Goal: Transaction & Acquisition: Purchase product/service

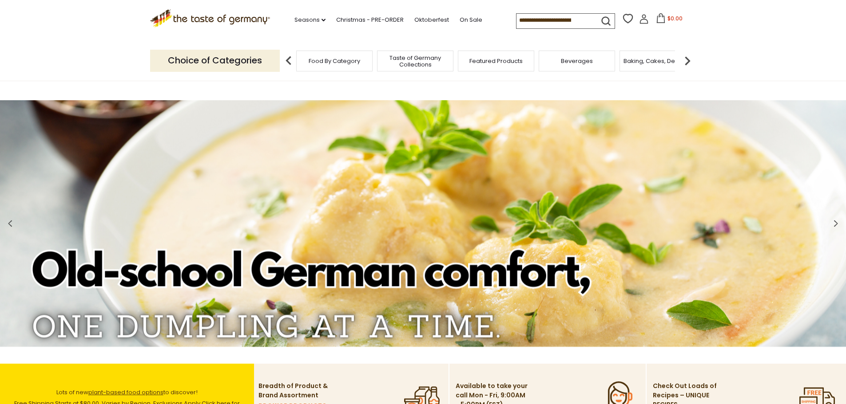
click at [685, 62] on img at bounding box center [687, 61] width 18 height 18
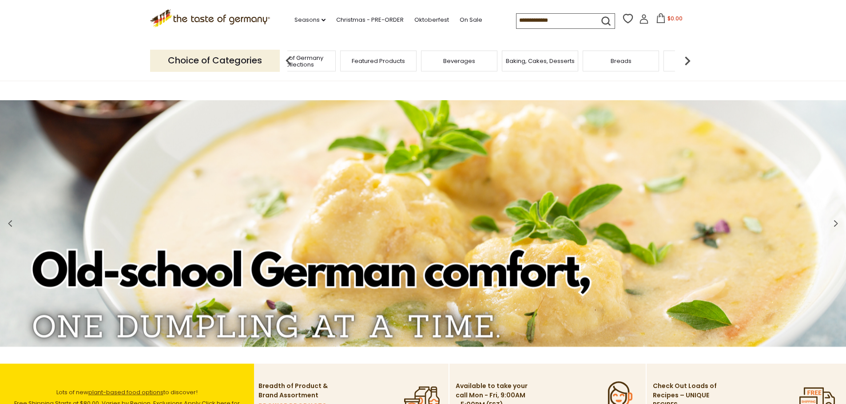
click at [685, 62] on img at bounding box center [687, 61] width 18 height 18
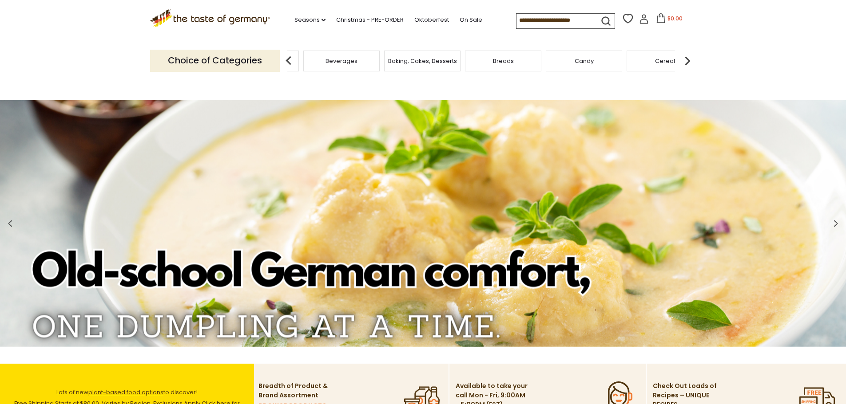
click at [685, 62] on img at bounding box center [687, 61] width 18 height 18
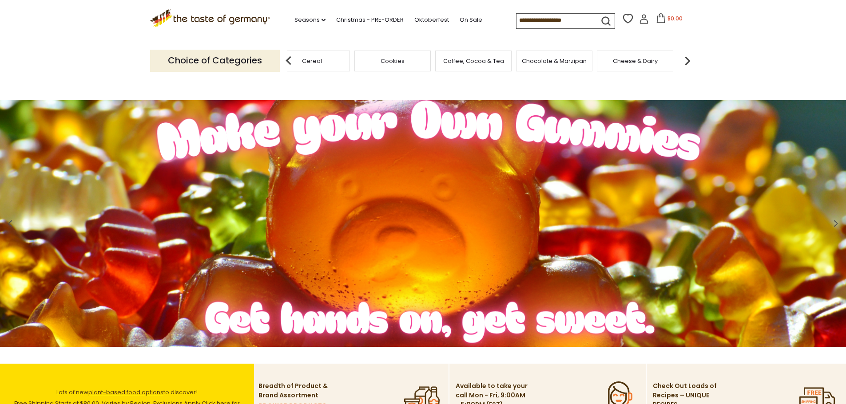
click at [685, 62] on img at bounding box center [687, 61] width 18 height 18
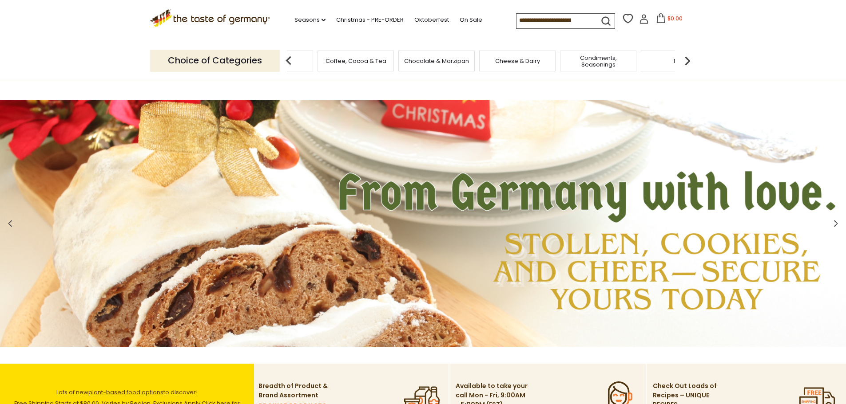
click at [594, 59] on span "Condiments, Seasonings" at bounding box center [597, 61] width 71 height 13
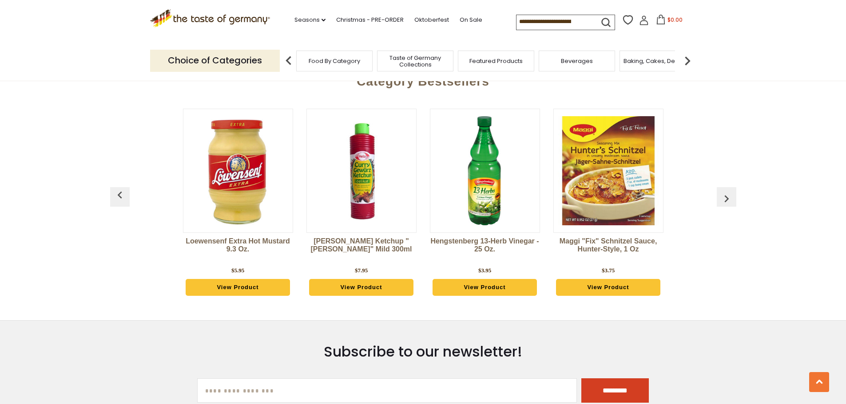
scroll to position [2397, 0]
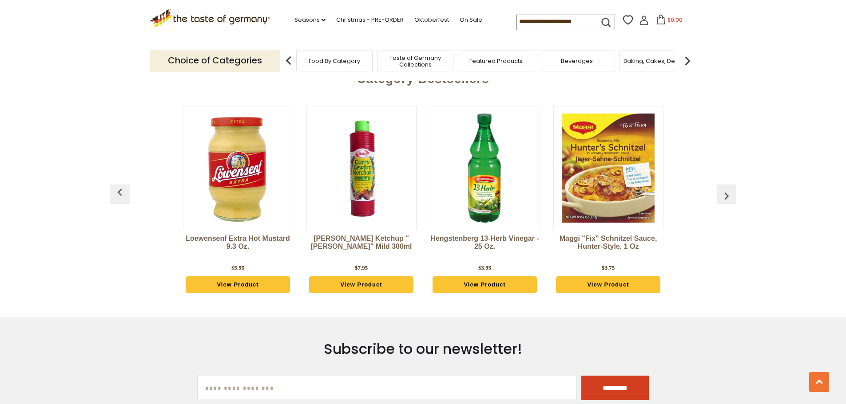
click at [732, 200] on img "button" at bounding box center [726, 196] width 14 height 14
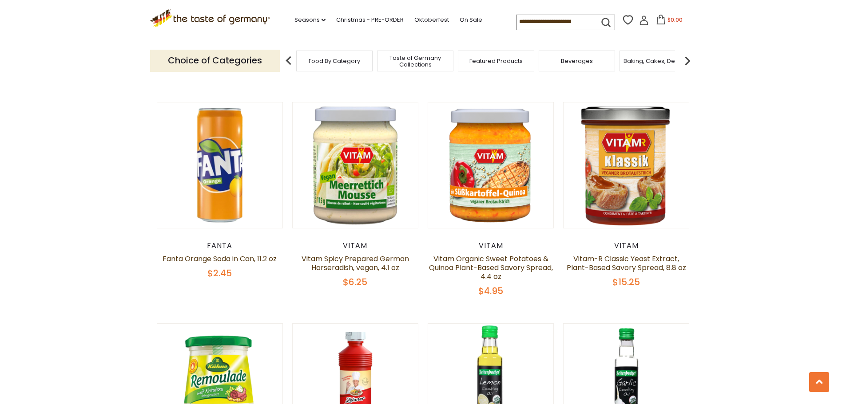
scroll to position [1376, 0]
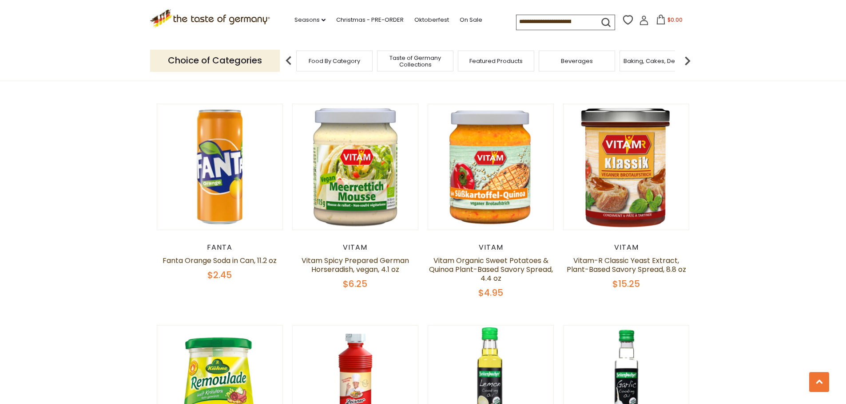
click at [533, 22] on input at bounding box center [553, 21] width 75 height 12
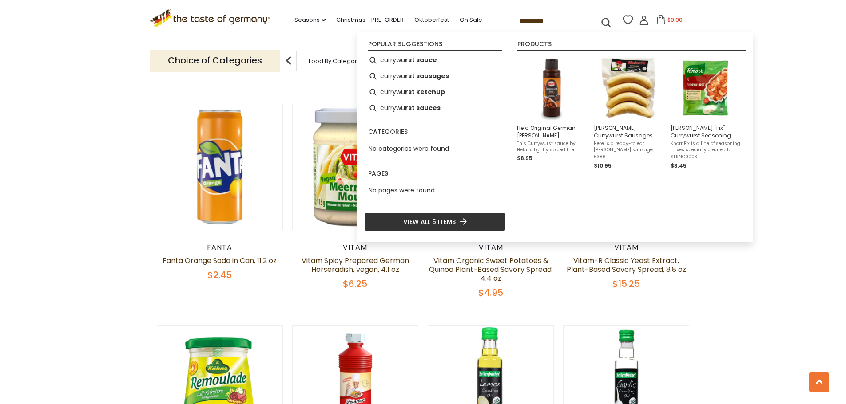
type input "**********"
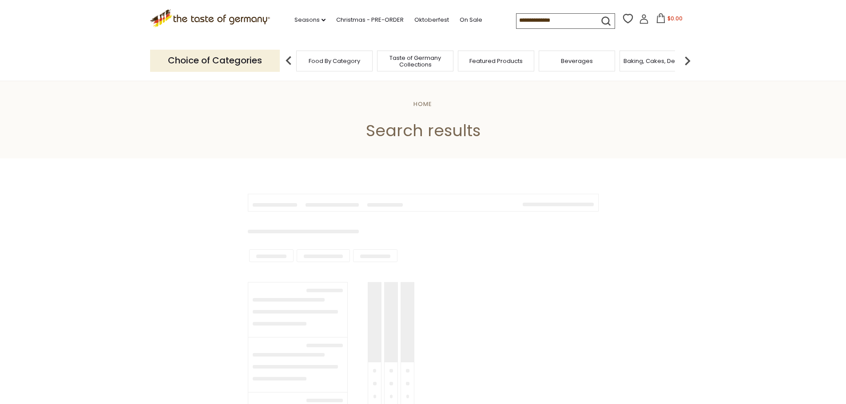
type input "**********"
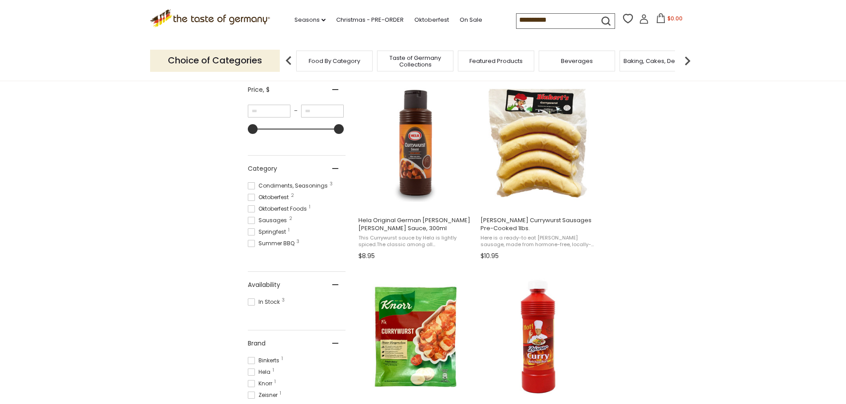
scroll to position [178, 0]
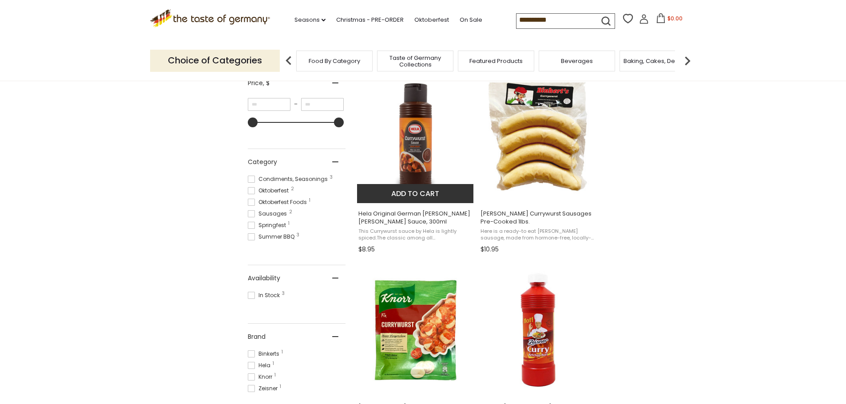
click at [404, 211] on span "Hela Original German Curry Wurst Sauce, 300ml" at bounding box center [415, 218] width 115 height 16
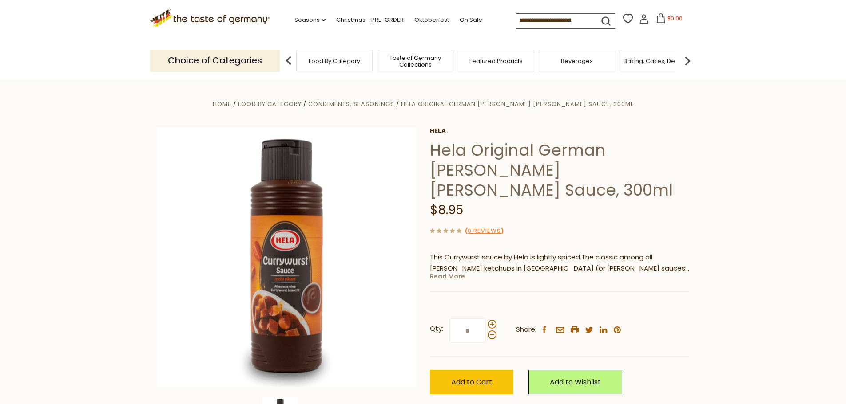
click at [447, 272] on link "Read More" at bounding box center [447, 276] width 35 height 9
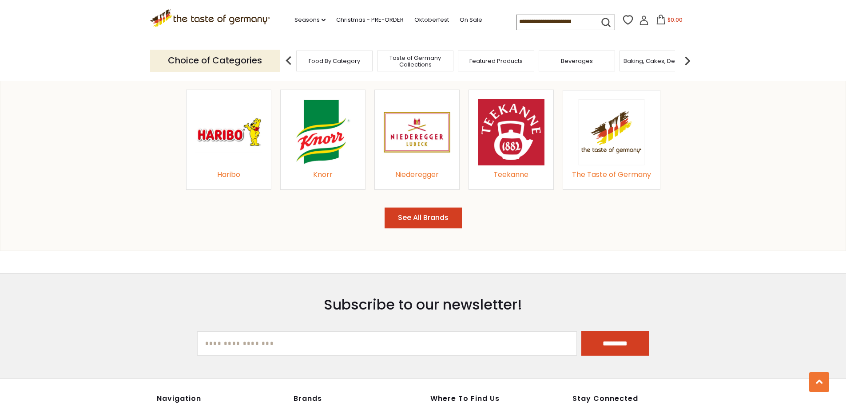
scroll to position [1199, 0]
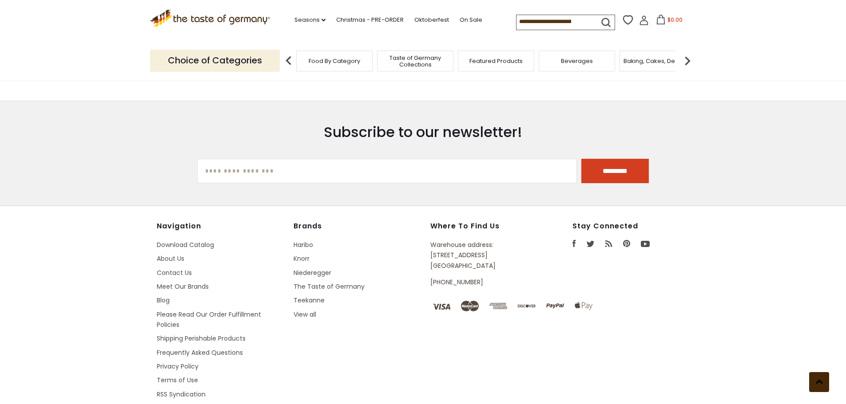
click at [811, 378] on button at bounding box center [819, 382] width 20 height 20
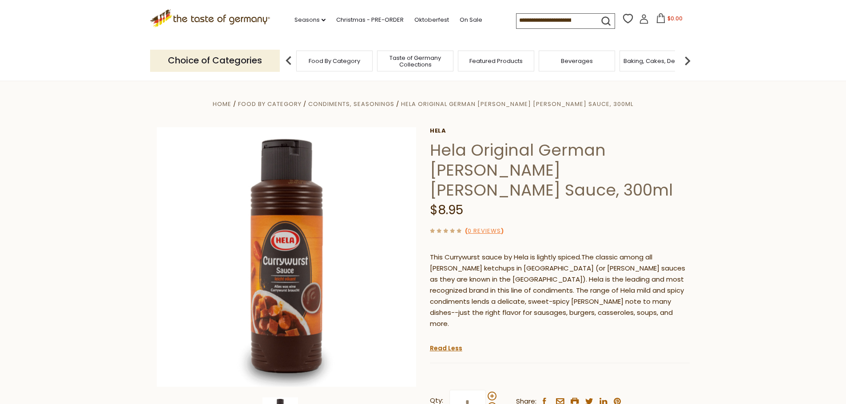
click at [187, 21] on icon ".st0{fill:#EDD300;} .st1{fill:#D33E21;}" at bounding box center [210, 18] width 120 height 18
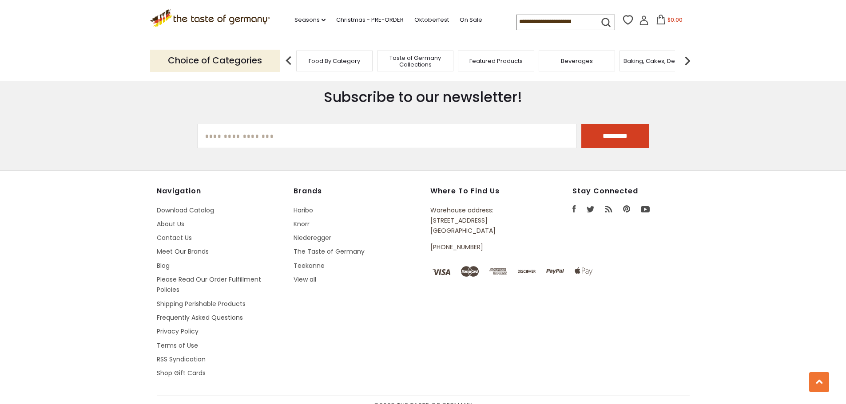
scroll to position [1602, 0]
click at [186, 312] on link "Frequently Asked Questions" at bounding box center [200, 316] width 86 height 9
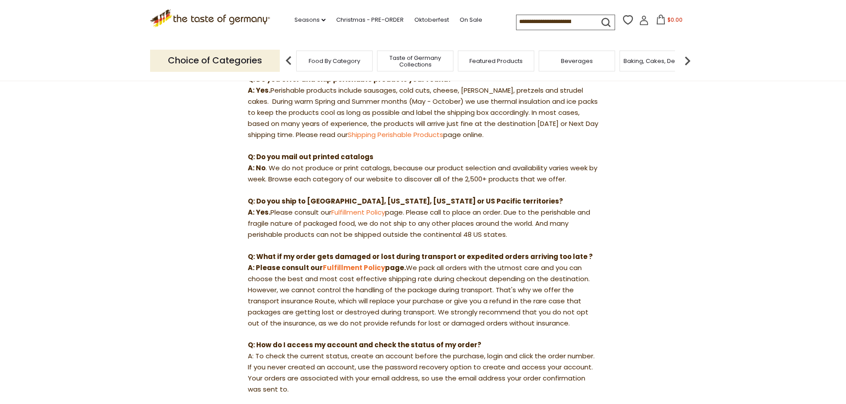
scroll to position [311, 0]
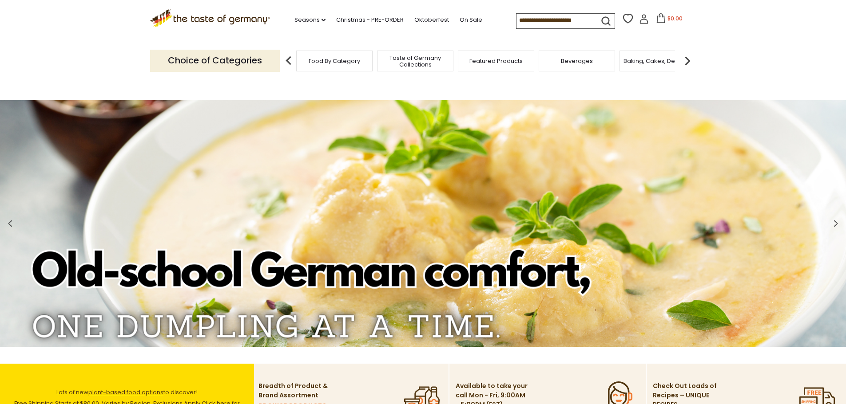
click at [411, 63] on span "Taste of Germany Collections" at bounding box center [415, 61] width 71 height 13
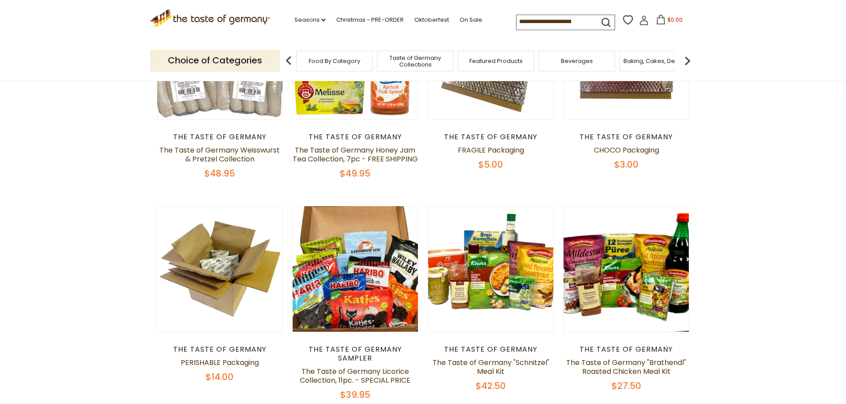
scroll to position [178, 0]
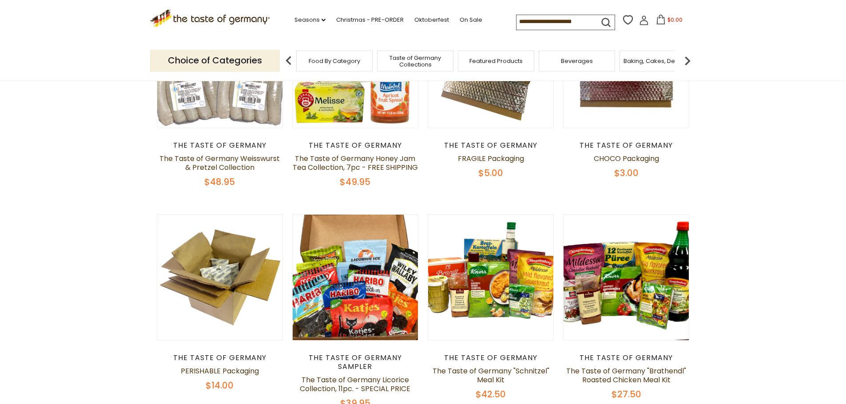
click at [684, 58] on img at bounding box center [687, 61] width 18 height 18
click at [530, 63] on span "Baking, Cakes, Desserts" at bounding box center [540, 61] width 69 height 7
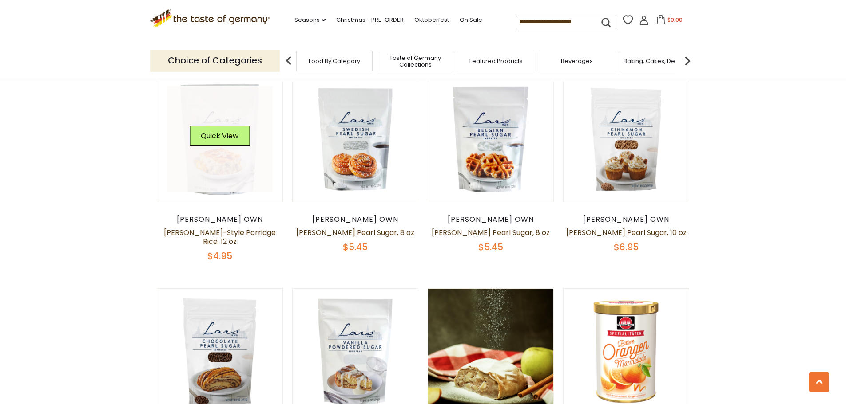
scroll to position [1820, 0]
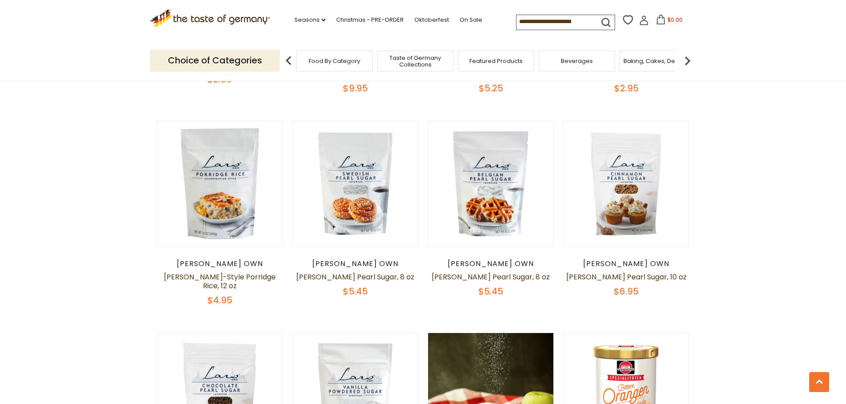
click at [685, 58] on img at bounding box center [687, 61] width 18 height 18
click at [507, 66] on div "Breads" at bounding box center [503, 61] width 76 height 21
click at [503, 62] on span "Breads" at bounding box center [503, 61] width 21 height 7
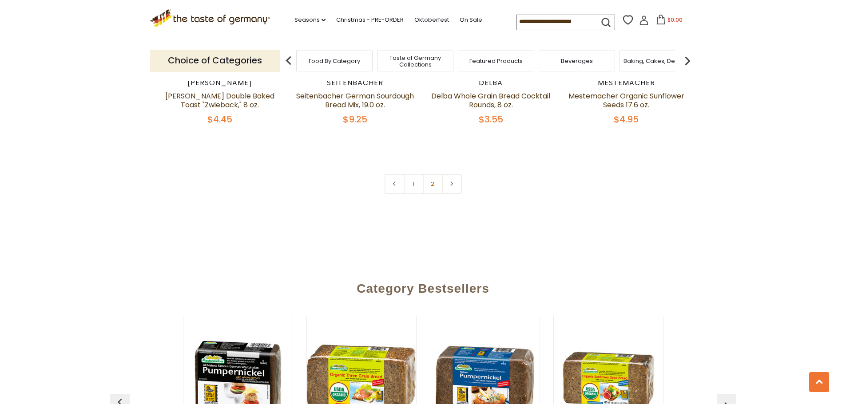
scroll to position [2175, 0]
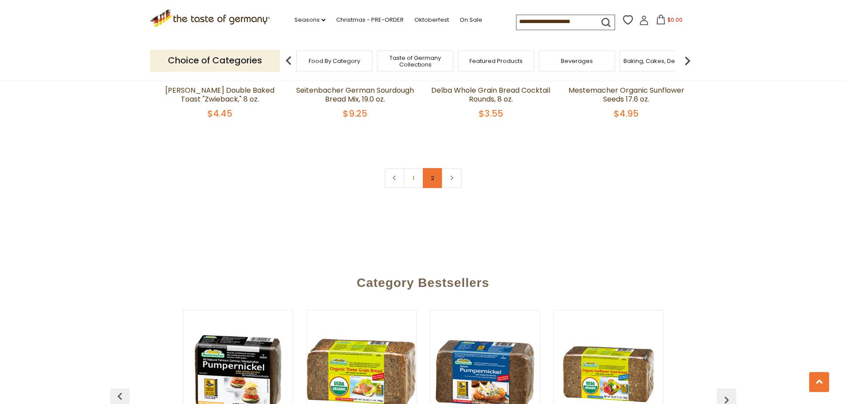
click at [429, 178] on link "2" at bounding box center [433, 178] width 20 height 20
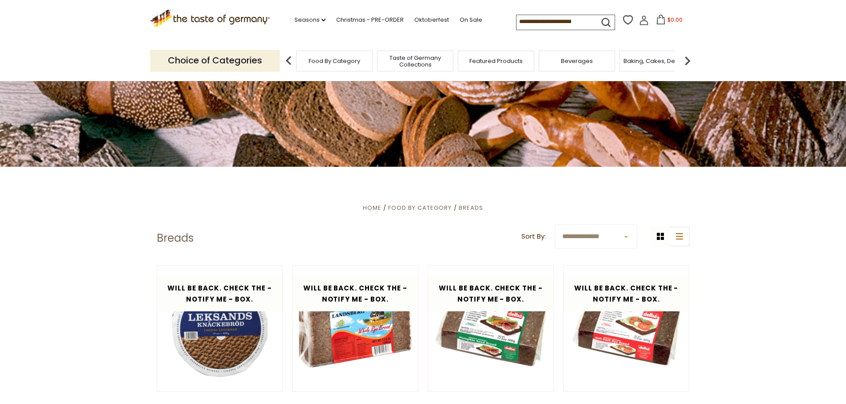
scroll to position [83, 0]
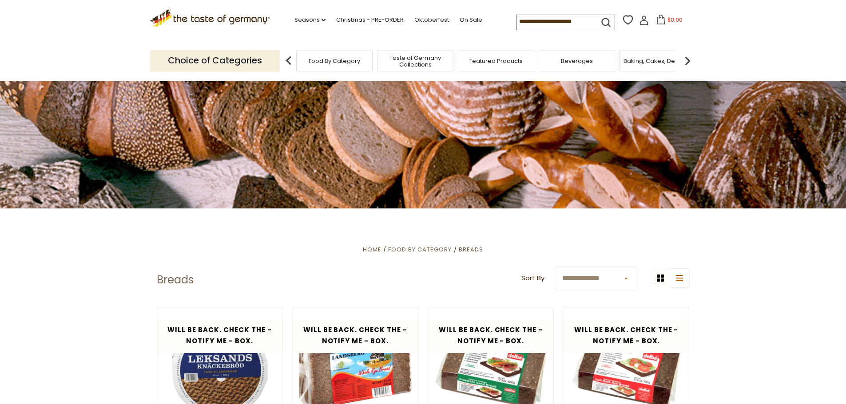
click at [684, 59] on img at bounding box center [687, 61] width 18 height 18
click at [684, 57] on img at bounding box center [687, 61] width 18 height 18
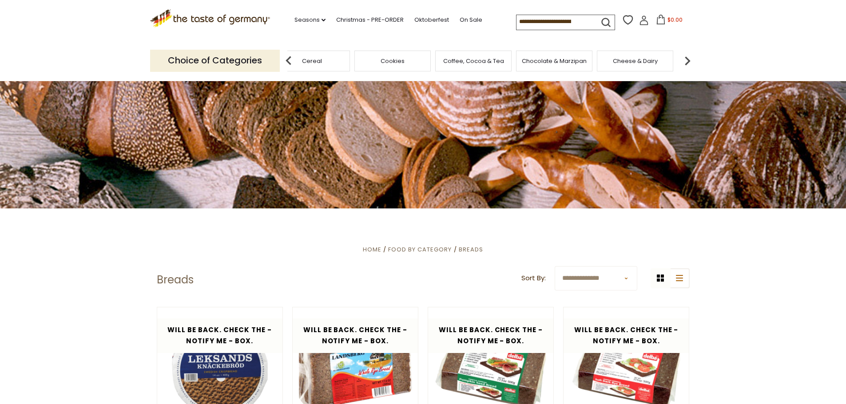
click at [684, 57] on img at bounding box center [687, 61] width 18 height 18
click at [593, 60] on span "Condiments, Seasonings" at bounding box center [597, 61] width 71 height 13
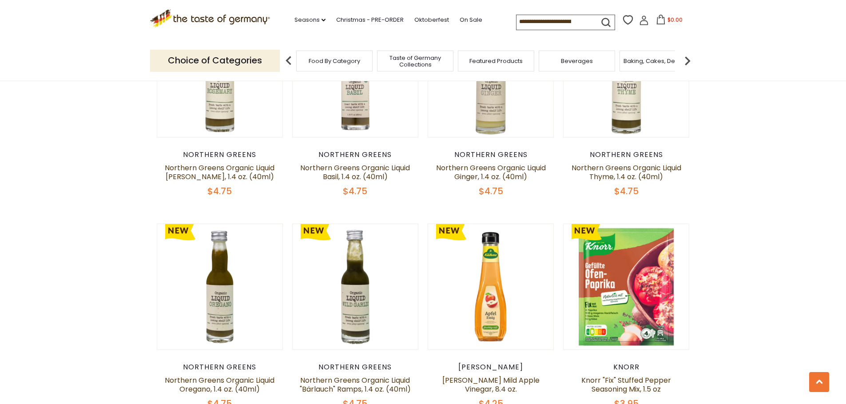
scroll to position [2042, 0]
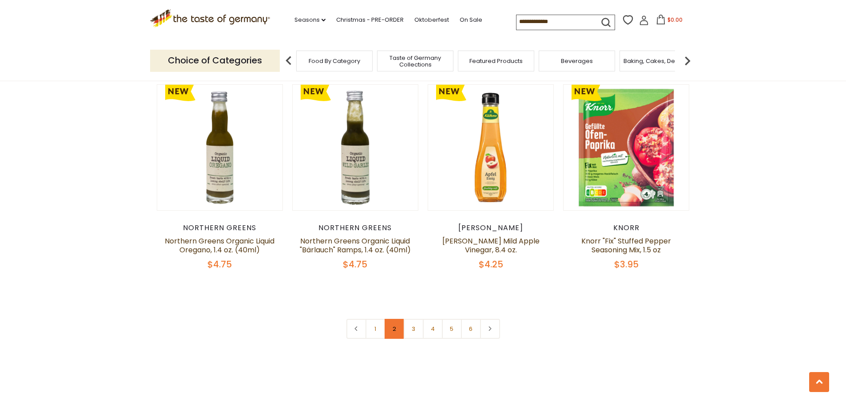
click at [387, 336] on link "2" at bounding box center [394, 329] width 20 height 20
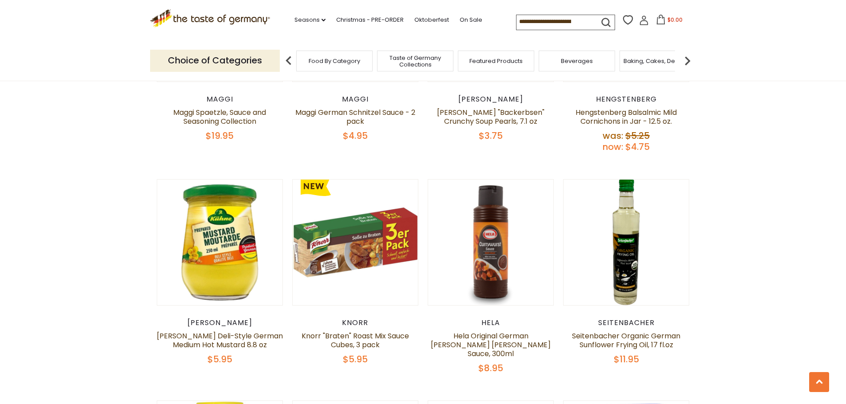
scroll to position [439, 0]
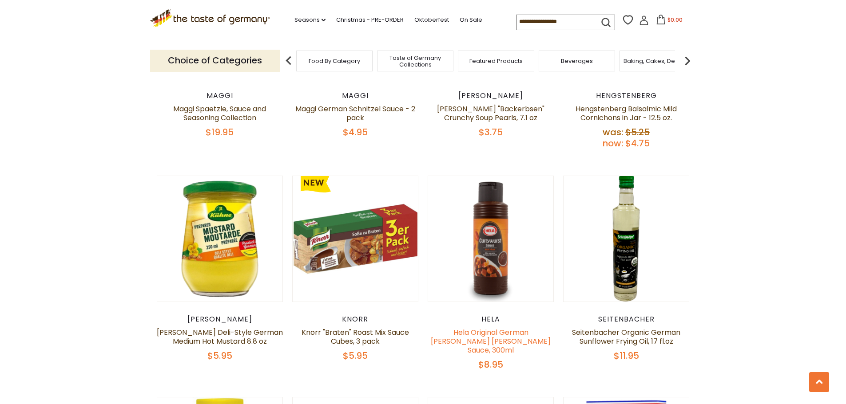
click at [494, 333] on link "Hela Original German [PERSON_NAME] [PERSON_NAME] Sauce, 300ml" at bounding box center [491, 342] width 120 height 28
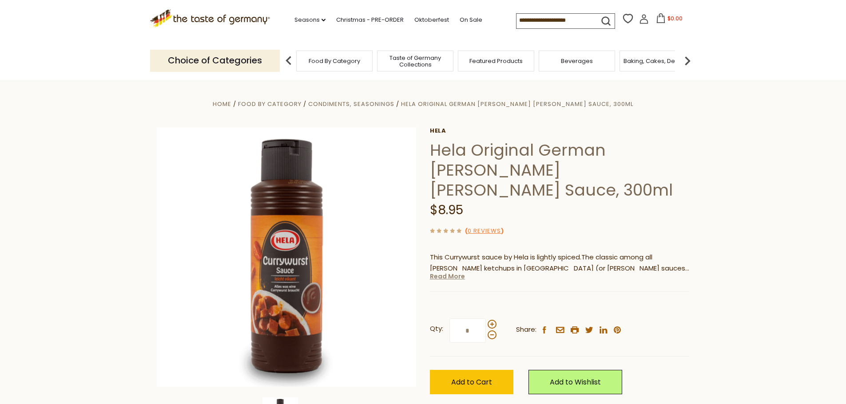
click at [441, 272] on link "Read More" at bounding box center [447, 276] width 35 height 9
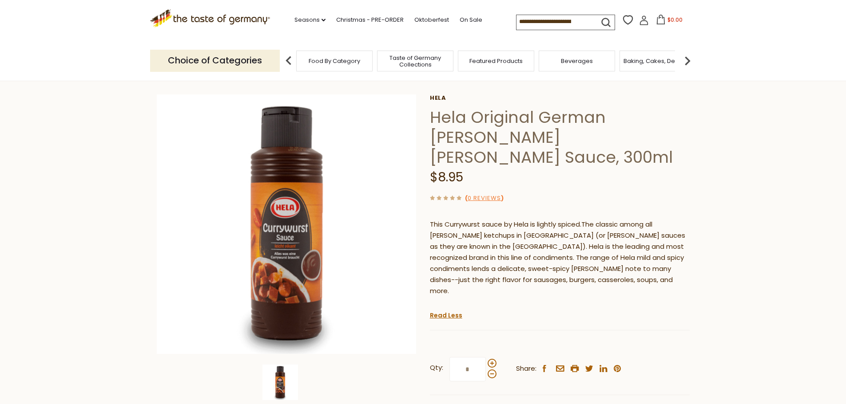
scroll to position [178, 0]
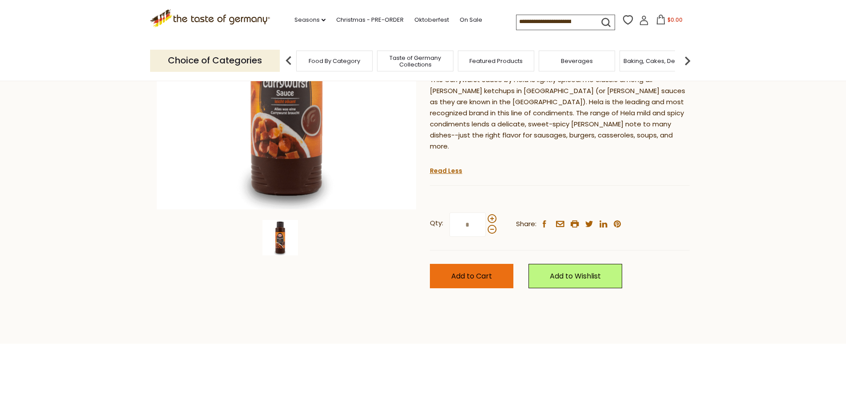
click at [459, 271] on span "Add to Cart" at bounding box center [471, 276] width 41 height 10
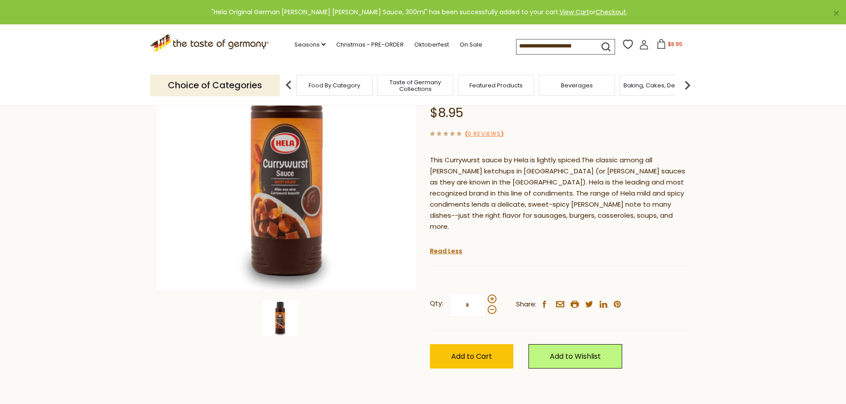
scroll to position [0, 0]
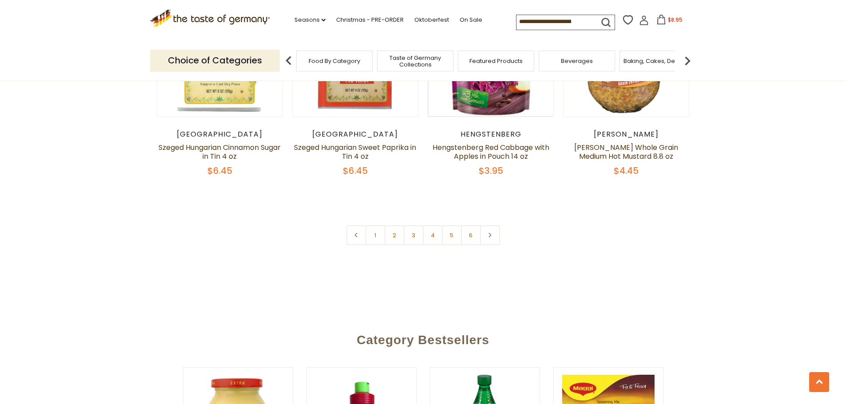
scroll to position [2170, 0]
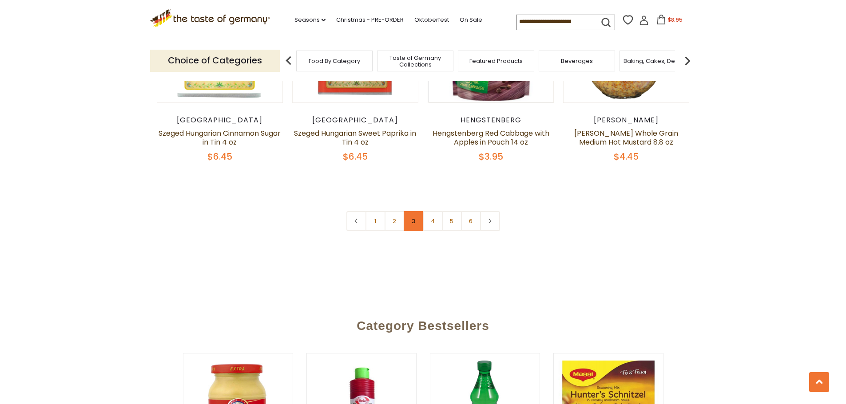
click at [415, 211] on link "3" at bounding box center [414, 221] width 20 height 20
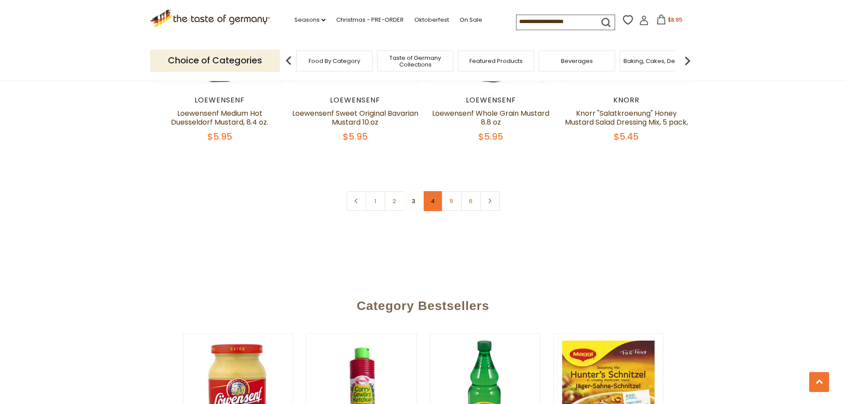
click at [432, 199] on link "4" at bounding box center [433, 201] width 20 height 20
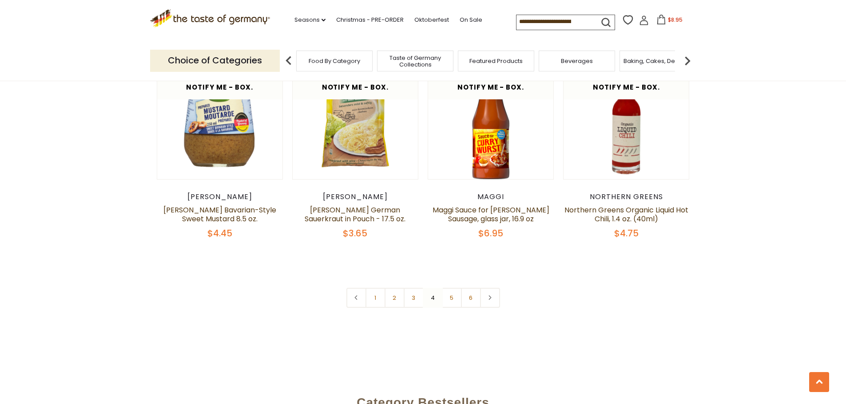
scroll to position [2081, 0]
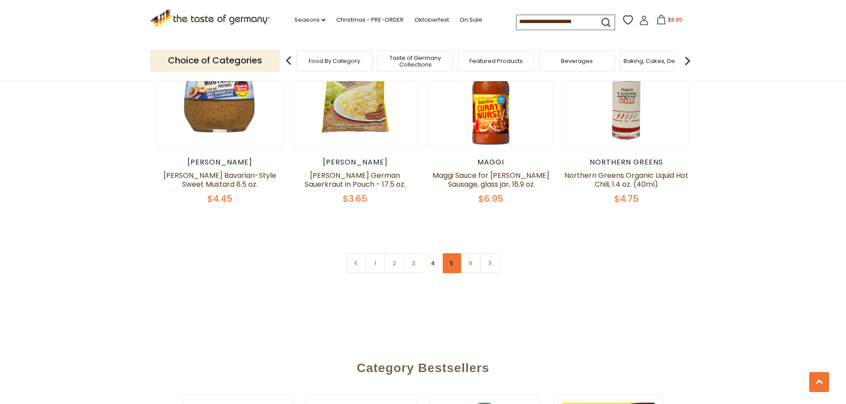
click at [455, 266] on link "5" at bounding box center [452, 263] width 20 height 20
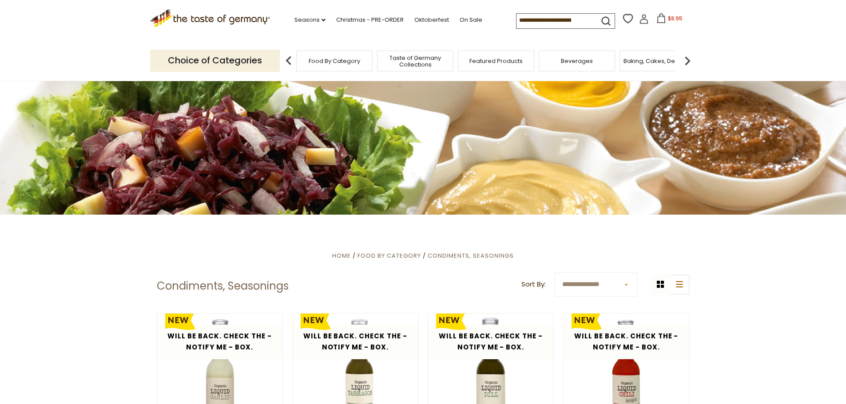
scroll to position [0, 0]
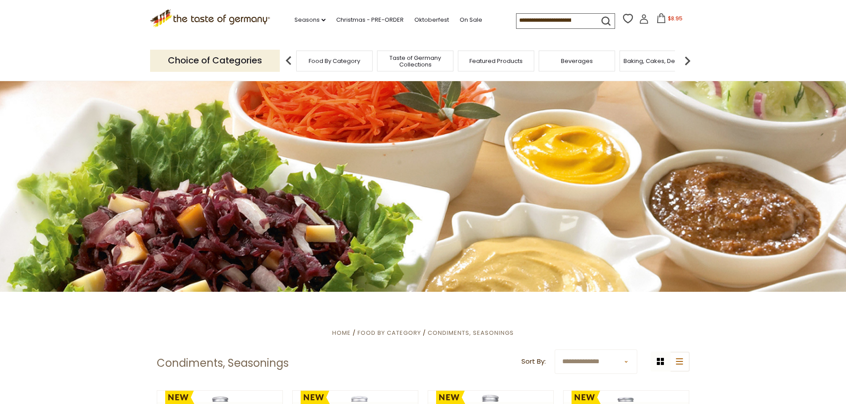
click at [647, 60] on span "Baking, Cakes, Desserts" at bounding box center [657, 61] width 69 height 7
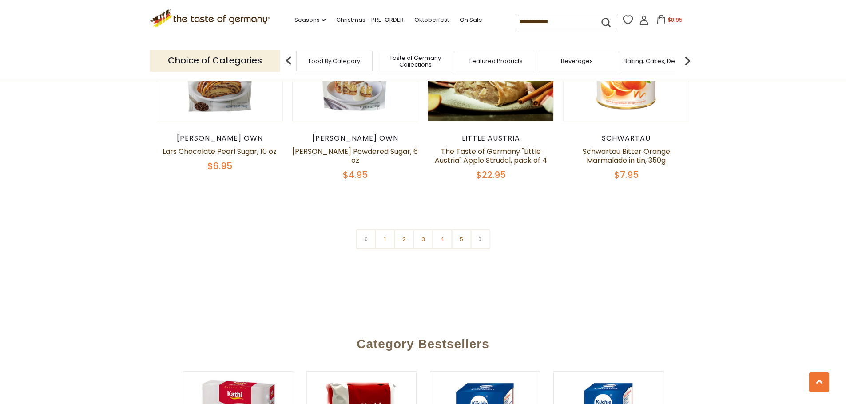
scroll to position [2175, 0]
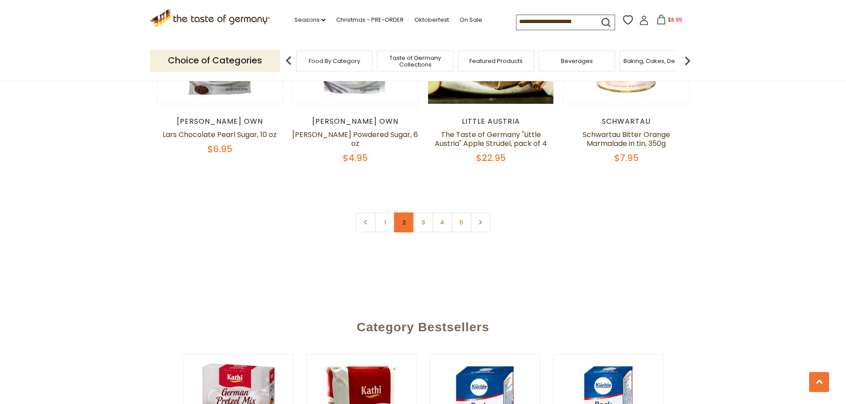
click at [405, 213] on link "2" at bounding box center [404, 223] width 20 height 20
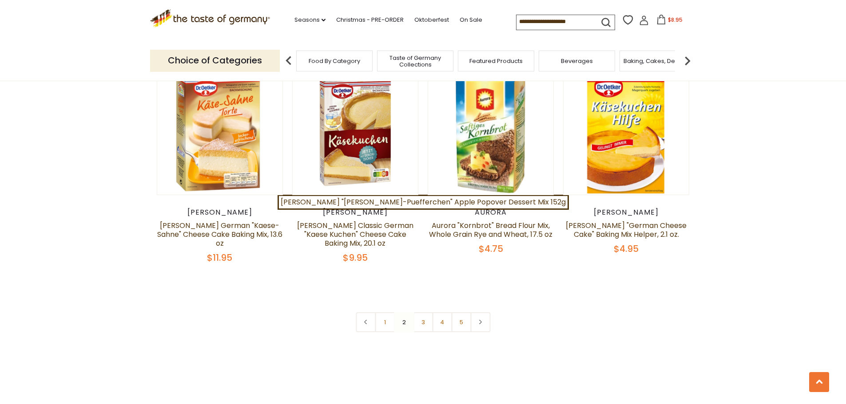
scroll to position [2125, 0]
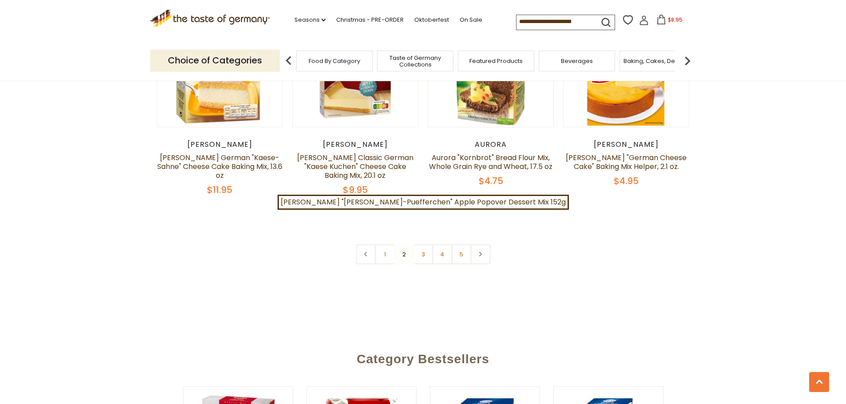
drag, startPoint x: 463, startPoint y: 233, endPoint x: 471, endPoint y: 228, distance: 9.0
click at [463, 245] on link "5" at bounding box center [461, 255] width 20 height 20
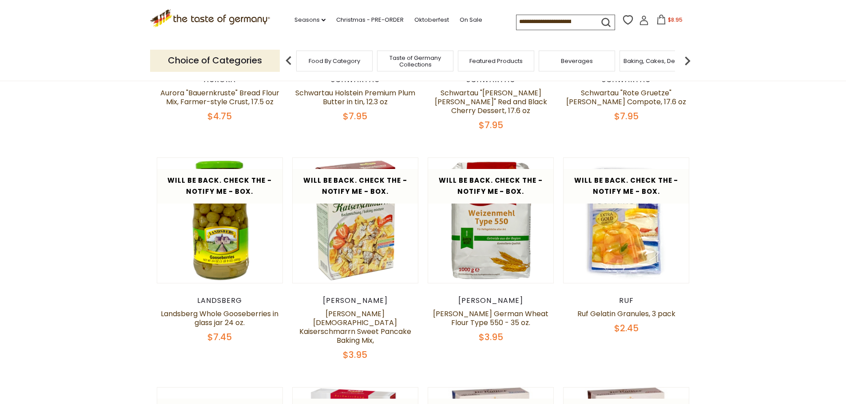
scroll to position [350, 0]
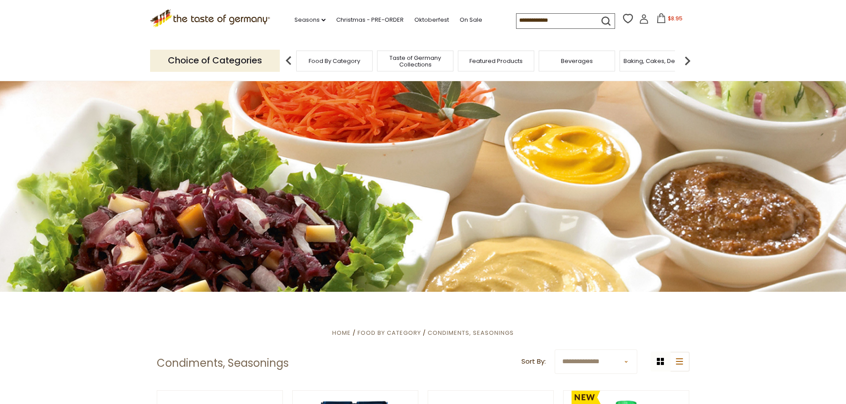
click at [688, 59] on img at bounding box center [687, 61] width 18 height 18
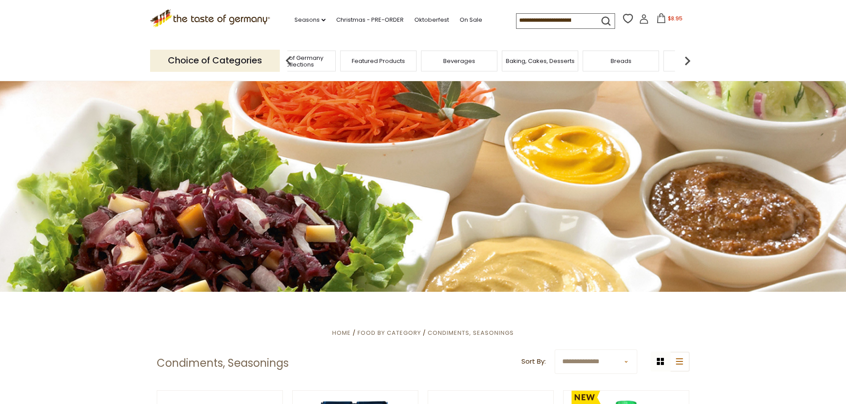
click at [688, 59] on img at bounding box center [687, 61] width 18 height 18
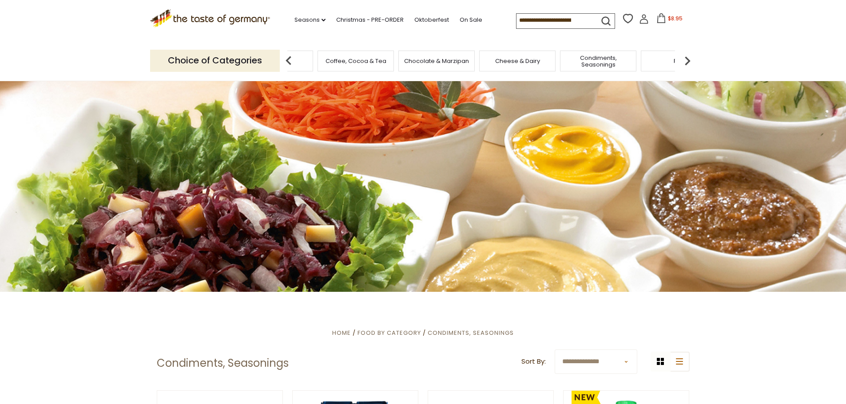
click at [688, 59] on img at bounding box center [687, 61] width 18 height 18
click at [529, 66] on div "Jams and Honey" at bounding box center [524, 61] width 76 height 21
click at [523, 56] on div "Jams and Honey" at bounding box center [524, 61] width 76 height 21
click at [535, 62] on span "Jams and Honey" at bounding box center [531, 61] width 49 height 7
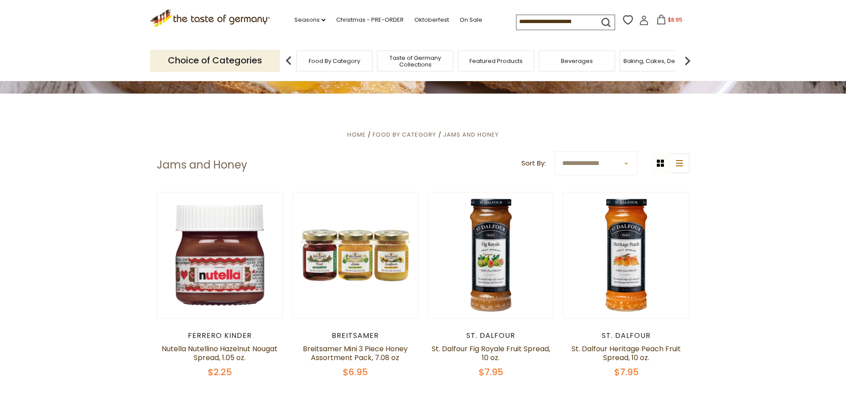
scroll to position [266, 0]
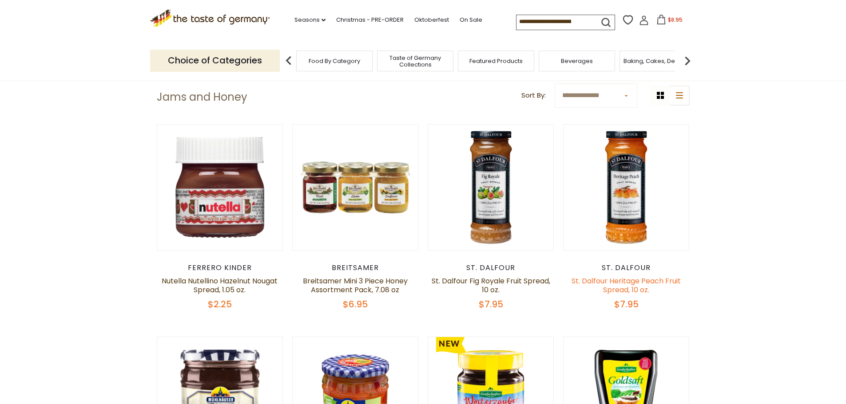
click at [625, 280] on link "St. Dalfour Heritage Peach Fruit Spread, 10 oz." at bounding box center [625, 285] width 109 height 19
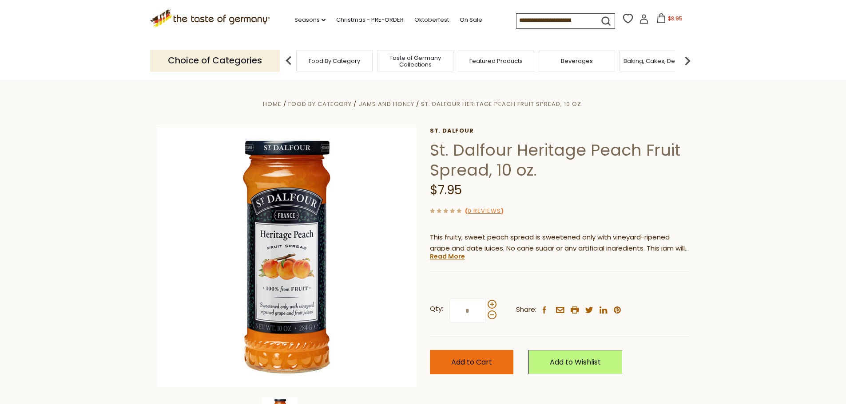
click at [451, 357] on span "Add to Cart" at bounding box center [471, 362] width 41 height 10
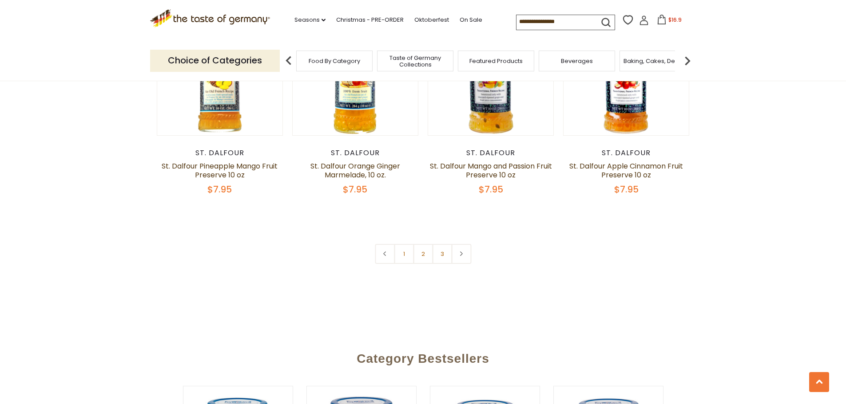
scroll to position [2097, 0]
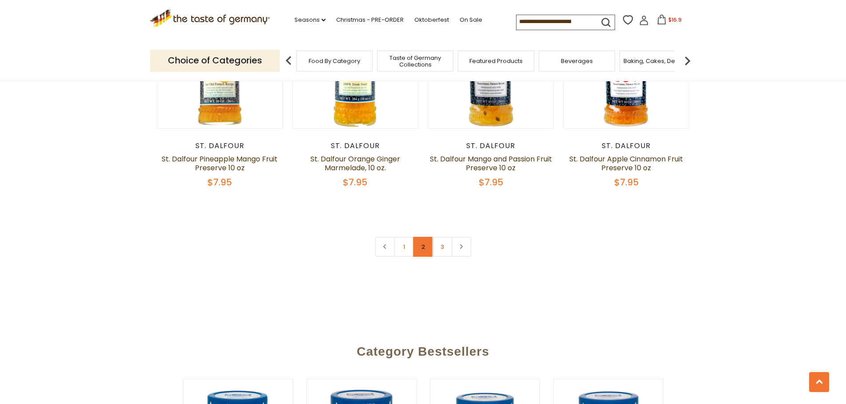
click at [424, 241] on link "2" at bounding box center [423, 247] width 20 height 20
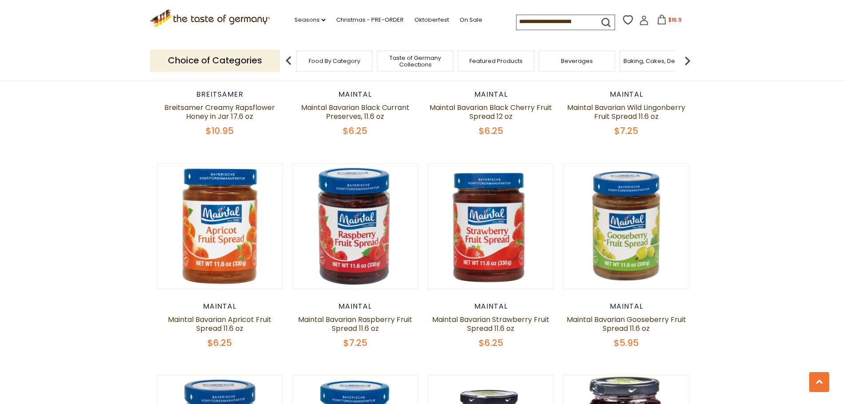
scroll to position [927, 0]
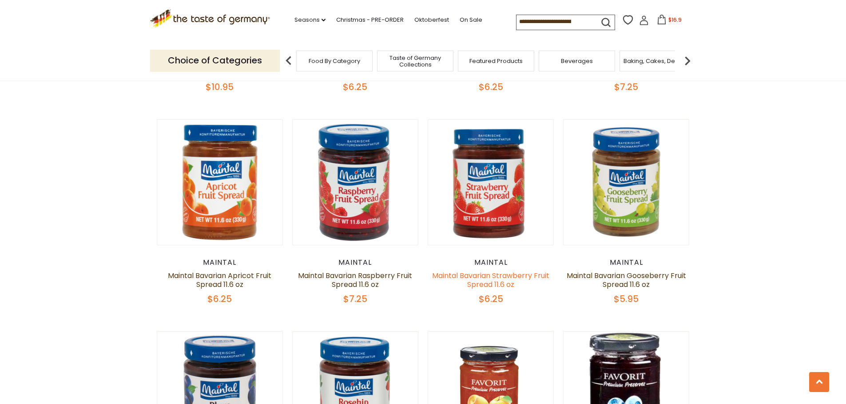
click at [486, 278] on link "Maintal Bavarian Strawberry Fruit Spread 11.6 oz" at bounding box center [490, 280] width 117 height 19
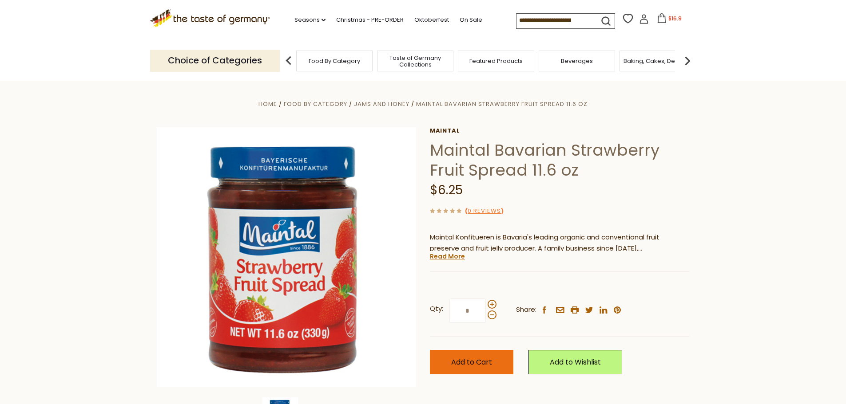
click at [477, 364] on span "Add to Cart" at bounding box center [471, 362] width 41 height 10
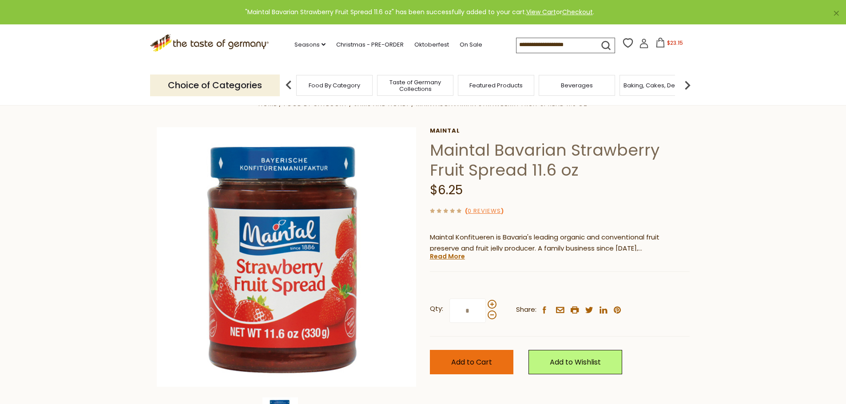
click at [456, 363] on span "Add to Cart" at bounding box center [471, 362] width 41 height 10
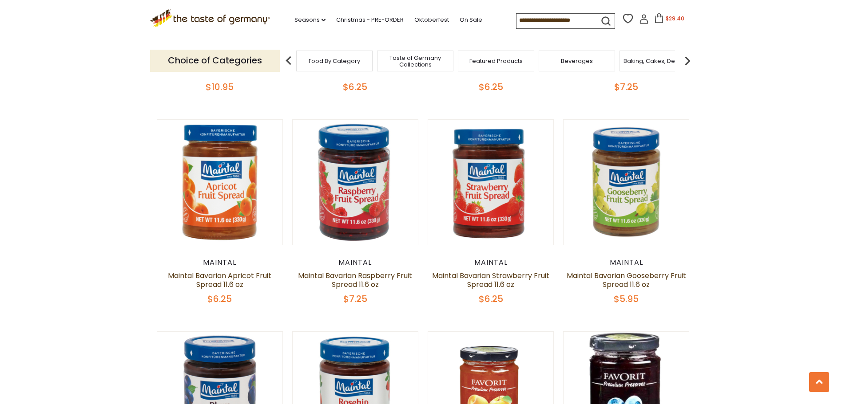
click at [669, 20] on span "$29.40" at bounding box center [674, 19] width 19 height 8
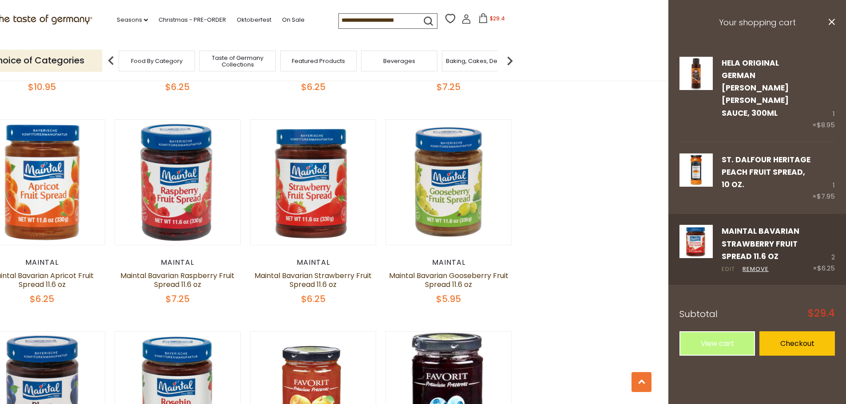
click at [727, 265] on link "Edit" at bounding box center [727, 269] width 13 height 9
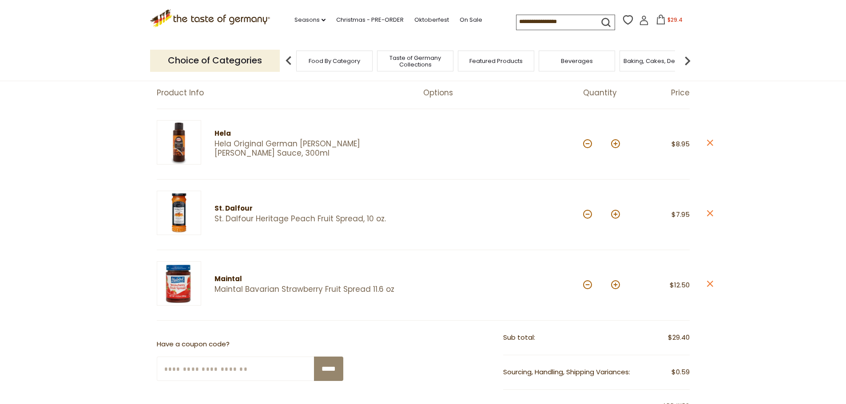
scroll to position [133, 0]
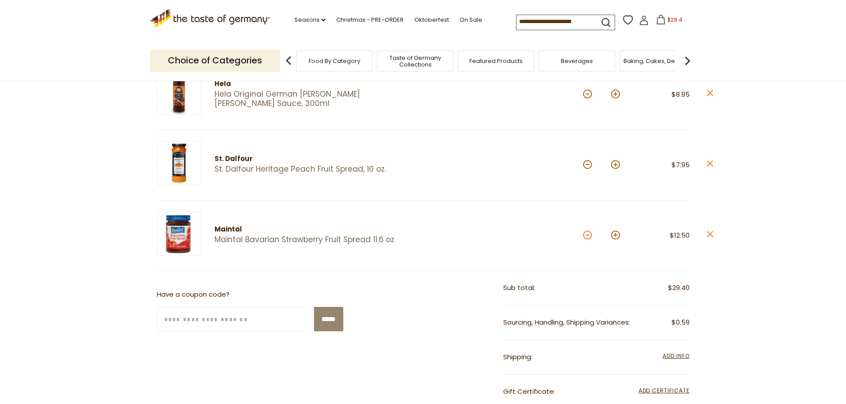
click at [587, 237] on button at bounding box center [587, 235] width 9 height 9
type input "*"
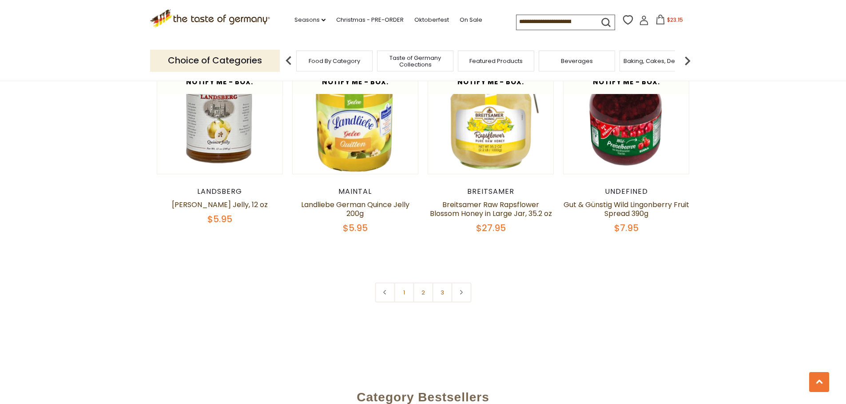
scroll to position [2082, 0]
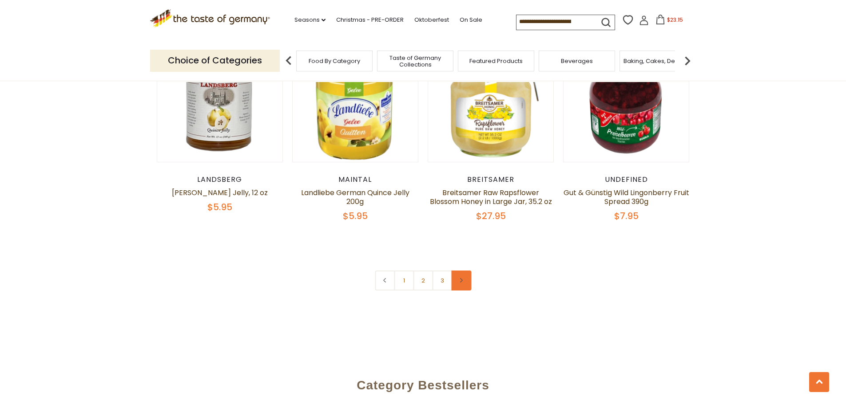
click at [459, 286] on link at bounding box center [461, 281] width 20 height 20
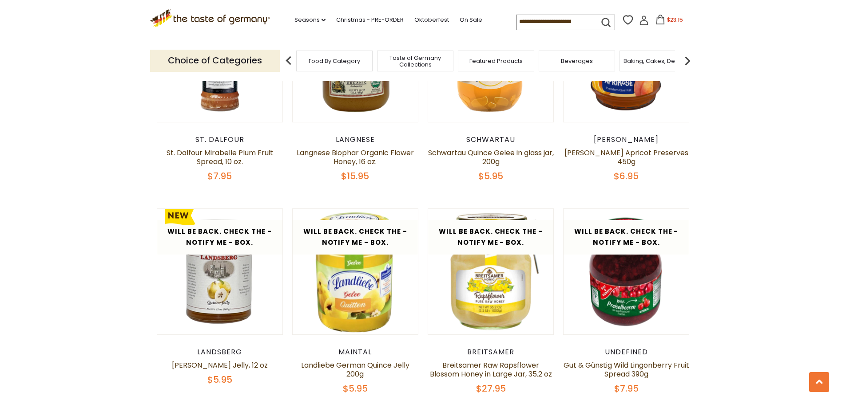
scroll to position [2175, 0]
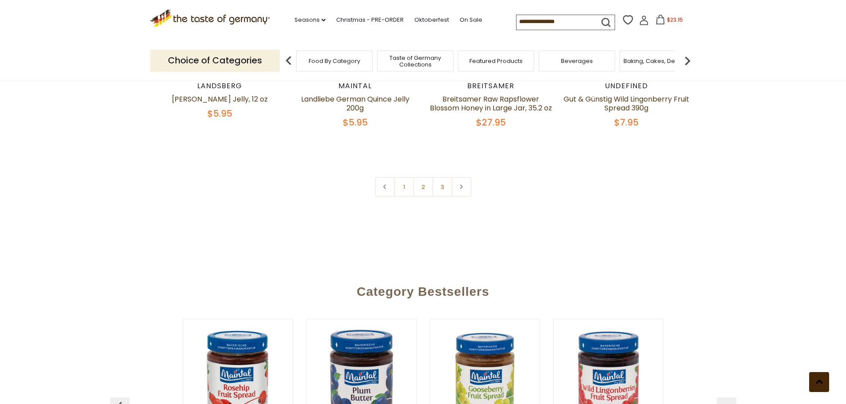
click at [820, 391] on button at bounding box center [819, 382] width 20 height 20
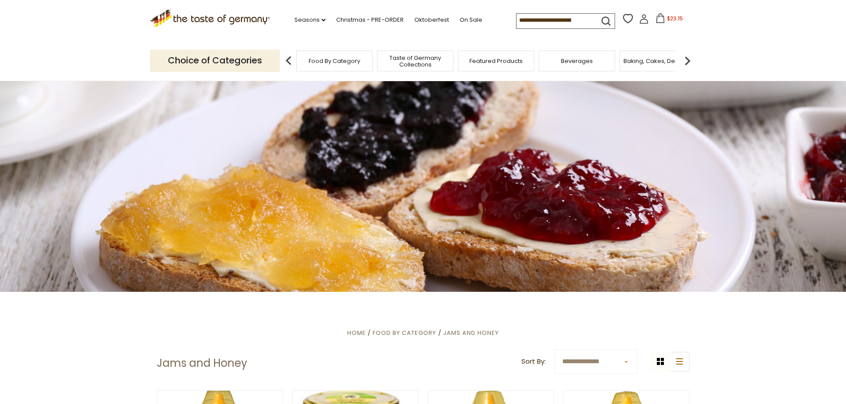
click at [689, 59] on img at bounding box center [687, 61] width 18 height 18
click at [692, 62] on img at bounding box center [687, 61] width 18 height 18
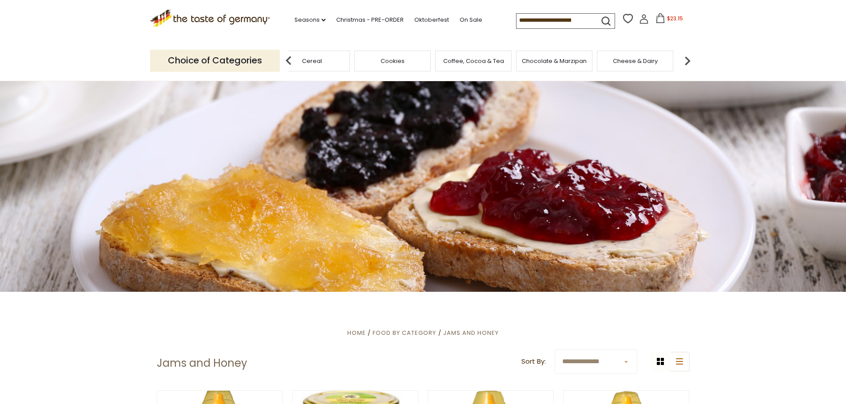
click at [684, 59] on img at bounding box center [687, 61] width 18 height 18
click at [573, 62] on span "Pasta and Potato" at bounding box center [575, 61] width 50 height 7
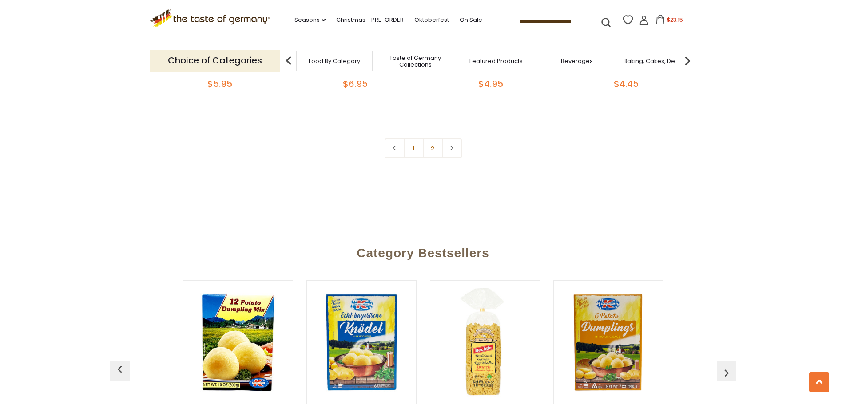
scroll to position [2264, 0]
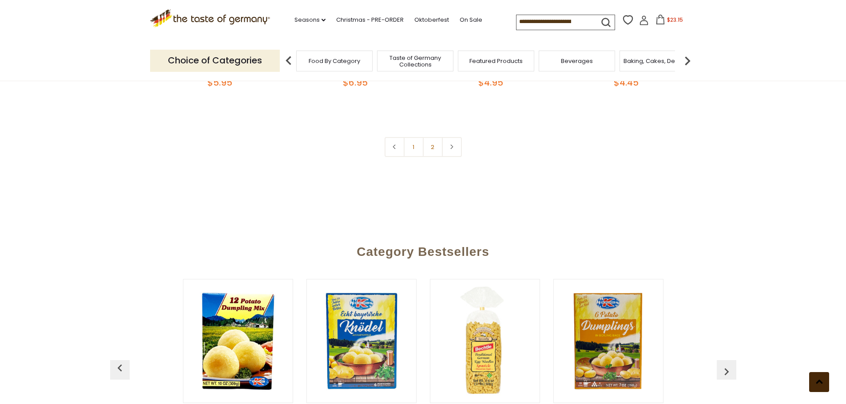
click at [825, 387] on button at bounding box center [819, 382] width 20 height 20
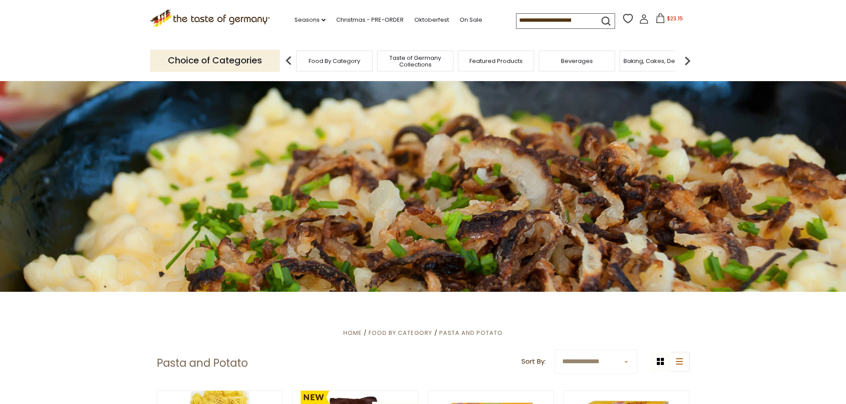
click at [327, 62] on span "Food By Category" at bounding box center [334, 61] width 51 height 7
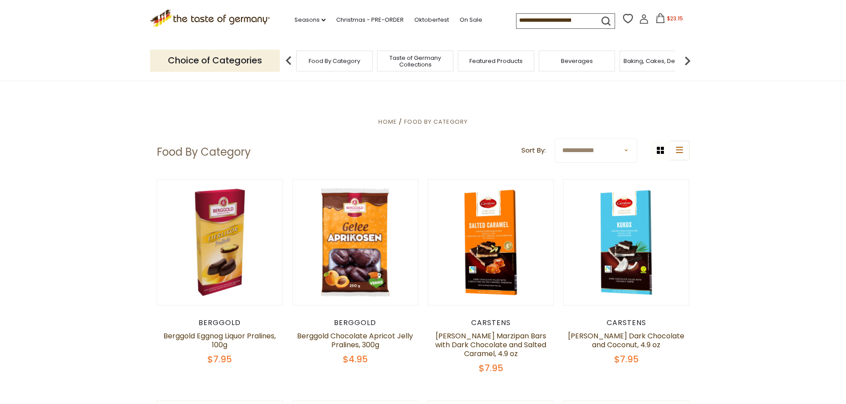
click at [682, 59] on img at bounding box center [687, 61] width 18 height 18
click at [512, 59] on span "Cookies" at bounding box center [510, 61] width 24 height 7
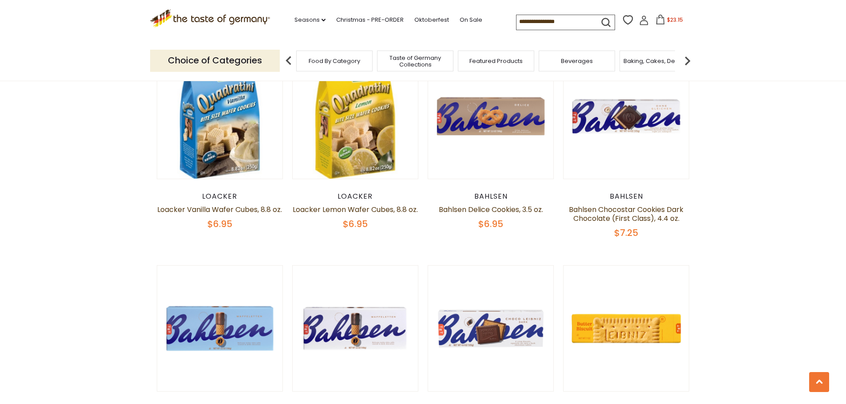
scroll to position [1996, 0]
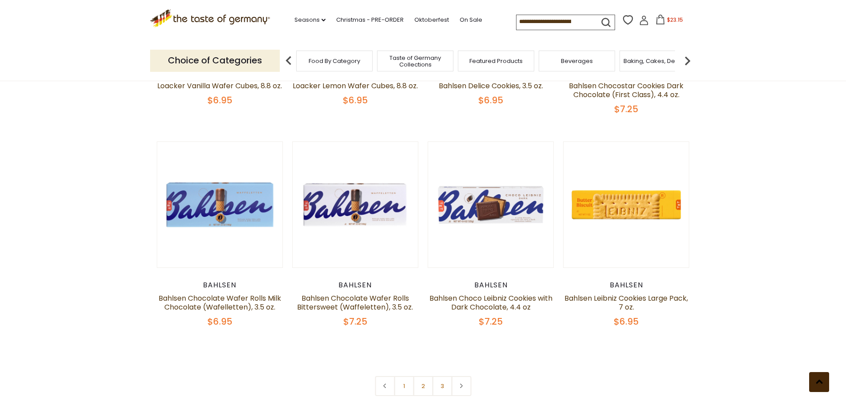
click at [816, 385] on button at bounding box center [819, 382] width 20 height 20
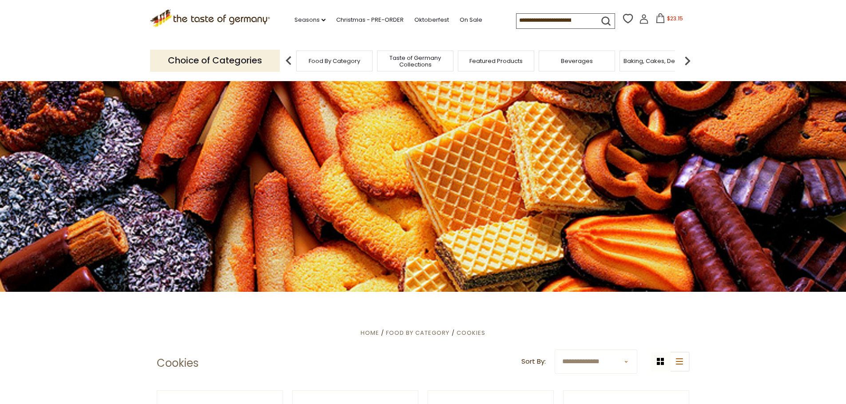
click at [689, 63] on img at bounding box center [687, 61] width 18 height 18
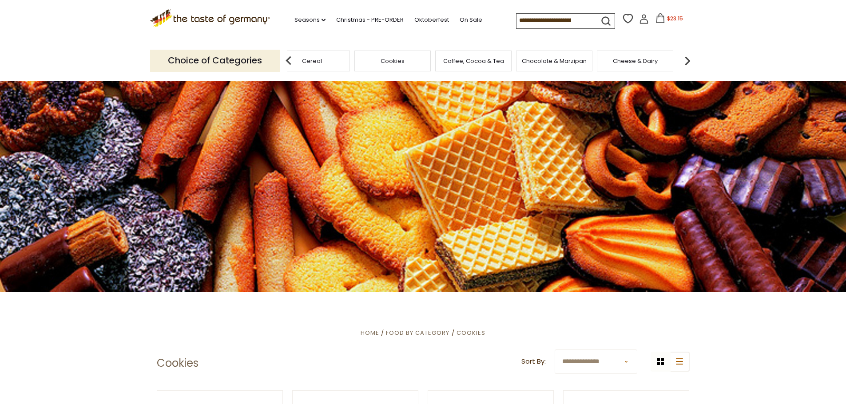
click at [548, 63] on span "Chocolate & Marzipan" at bounding box center [554, 61] width 65 height 7
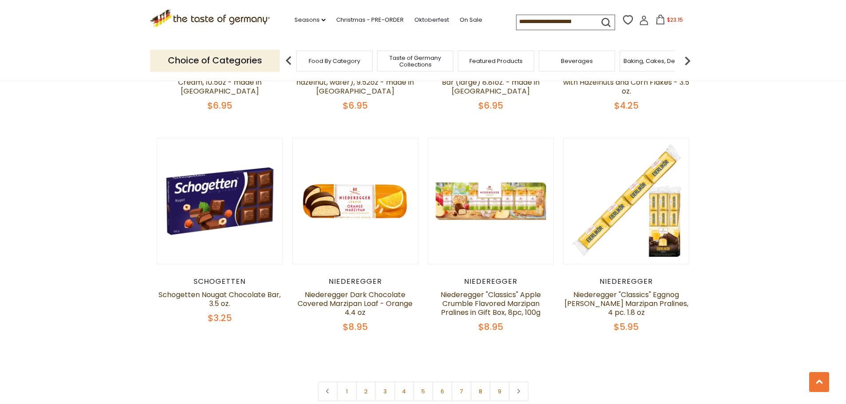
scroll to position [2042, 0]
click at [364, 381] on link "2" at bounding box center [366, 391] width 20 height 20
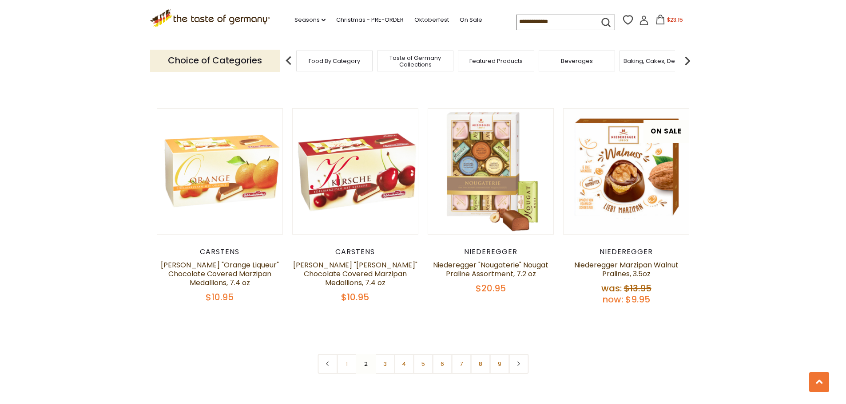
scroll to position [2037, 0]
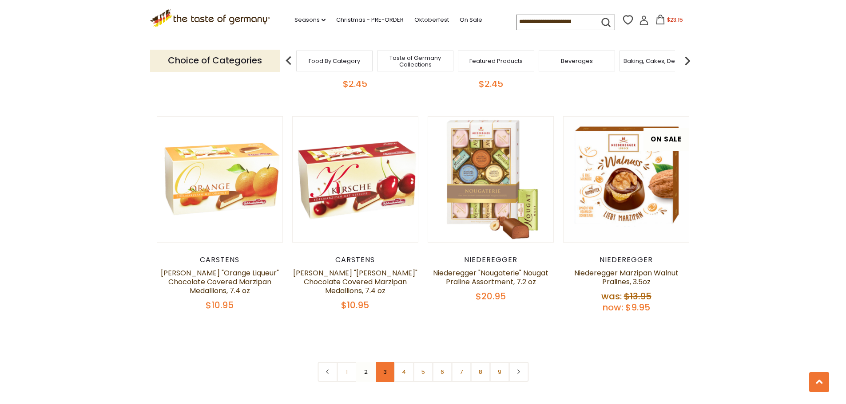
click at [385, 366] on link "3" at bounding box center [385, 372] width 20 height 20
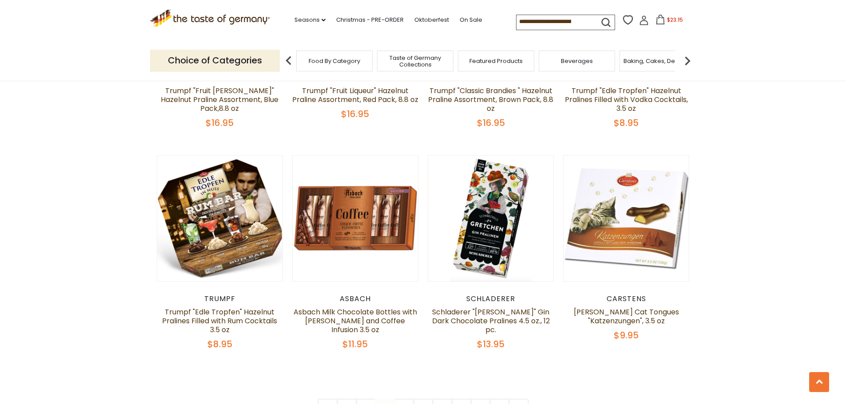
scroll to position [2081, 0]
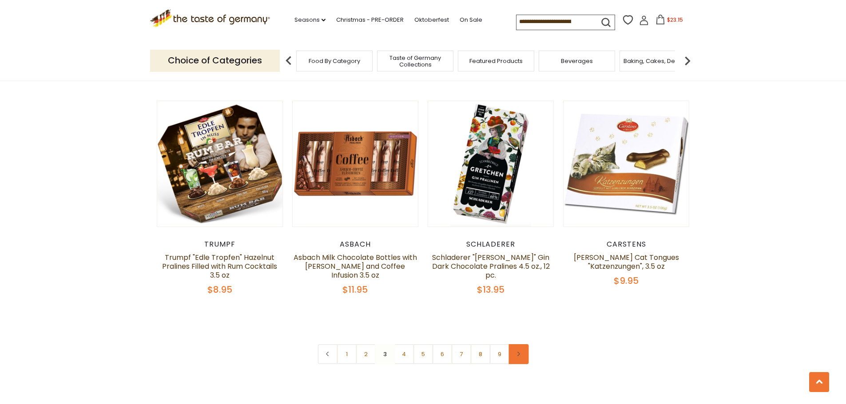
click at [522, 344] on link at bounding box center [518, 354] width 20 height 20
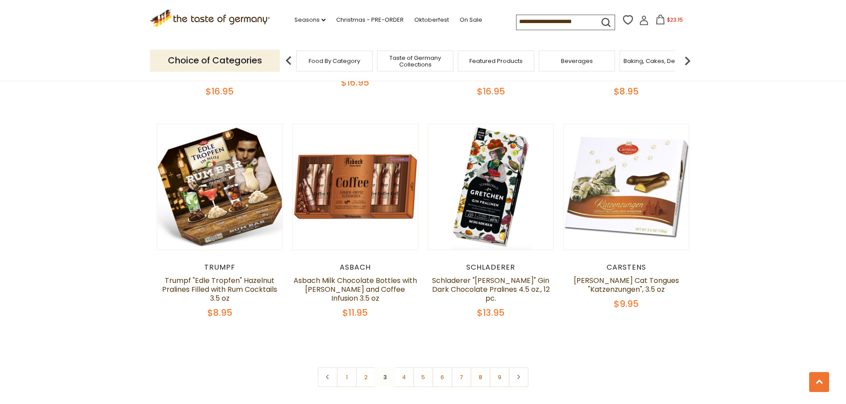
scroll to position [2220, 0]
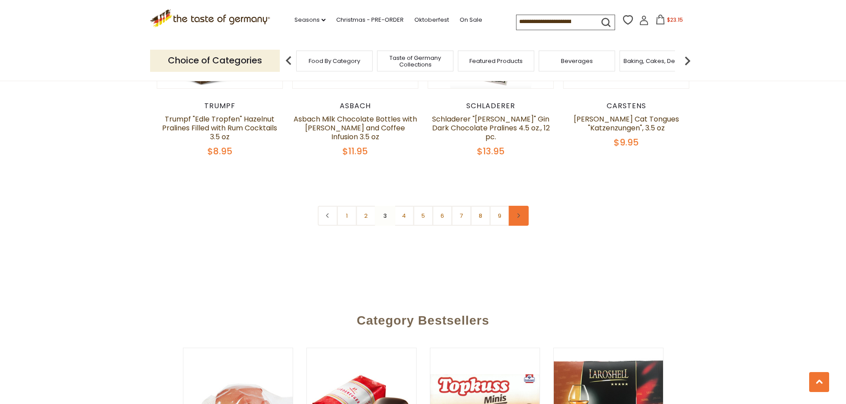
click at [516, 206] on link at bounding box center [518, 216] width 20 height 20
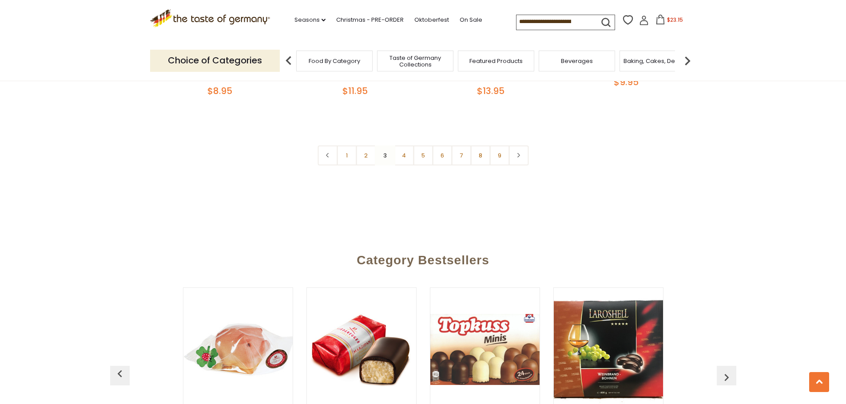
scroll to position [2264, 0]
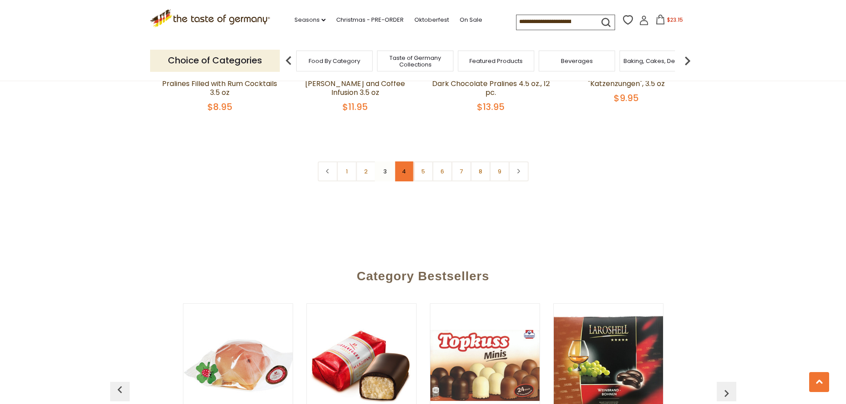
click at [404, 162] on link "4" at bounding box center [404, 172] width 20 height 20
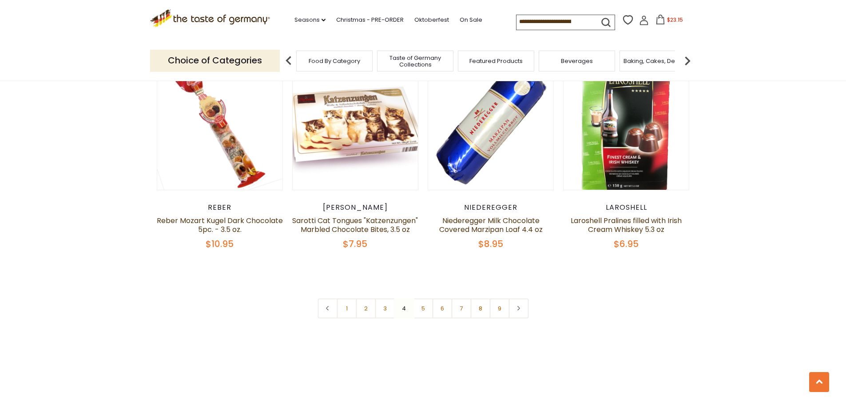
scroll to position [2081, 0]
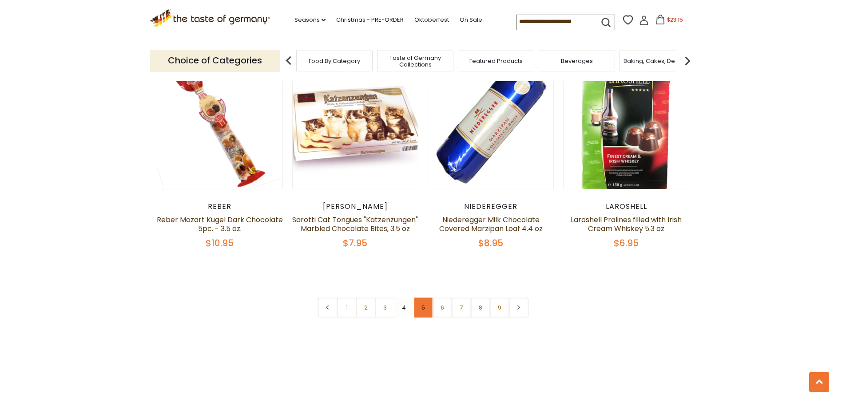
click at [425, 311] on link "5" at bounding box center [423, 308] width 20 height 20
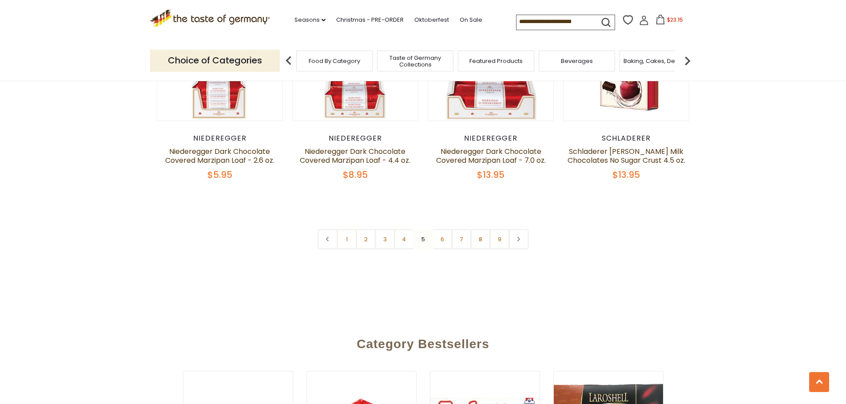
scroll to position [2170, 0]
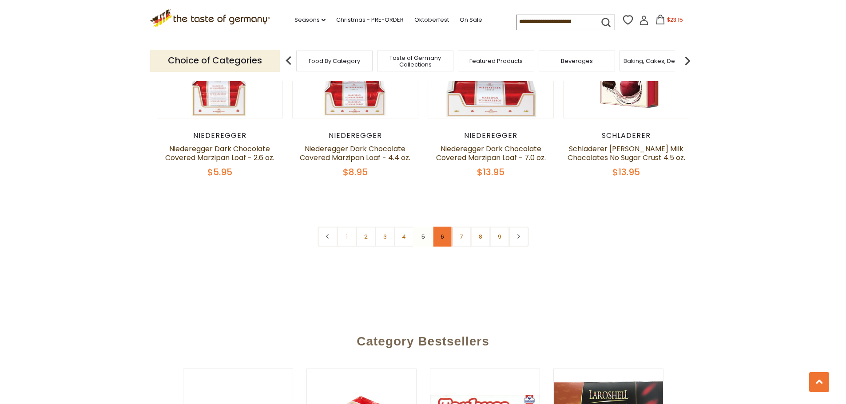
click at [446, 227] on link "6" at bounding box center [442, 237] width 20 height 20
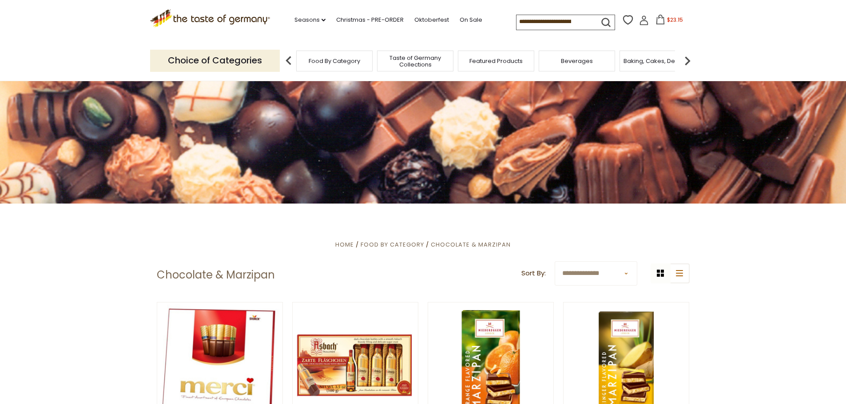
scroll to position [83, 0]
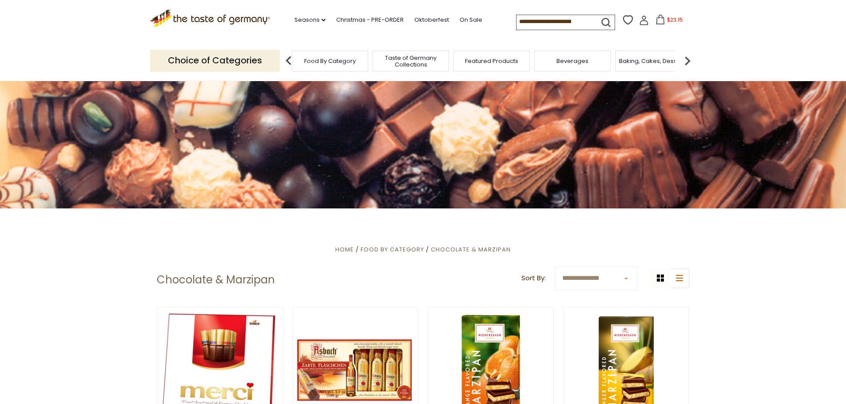
click at [416, 63] on span "Taste of Germany Collections" at bounding box center [410, 61] width 71 height 13
